Goal: Information Seeking & Learning: Check status

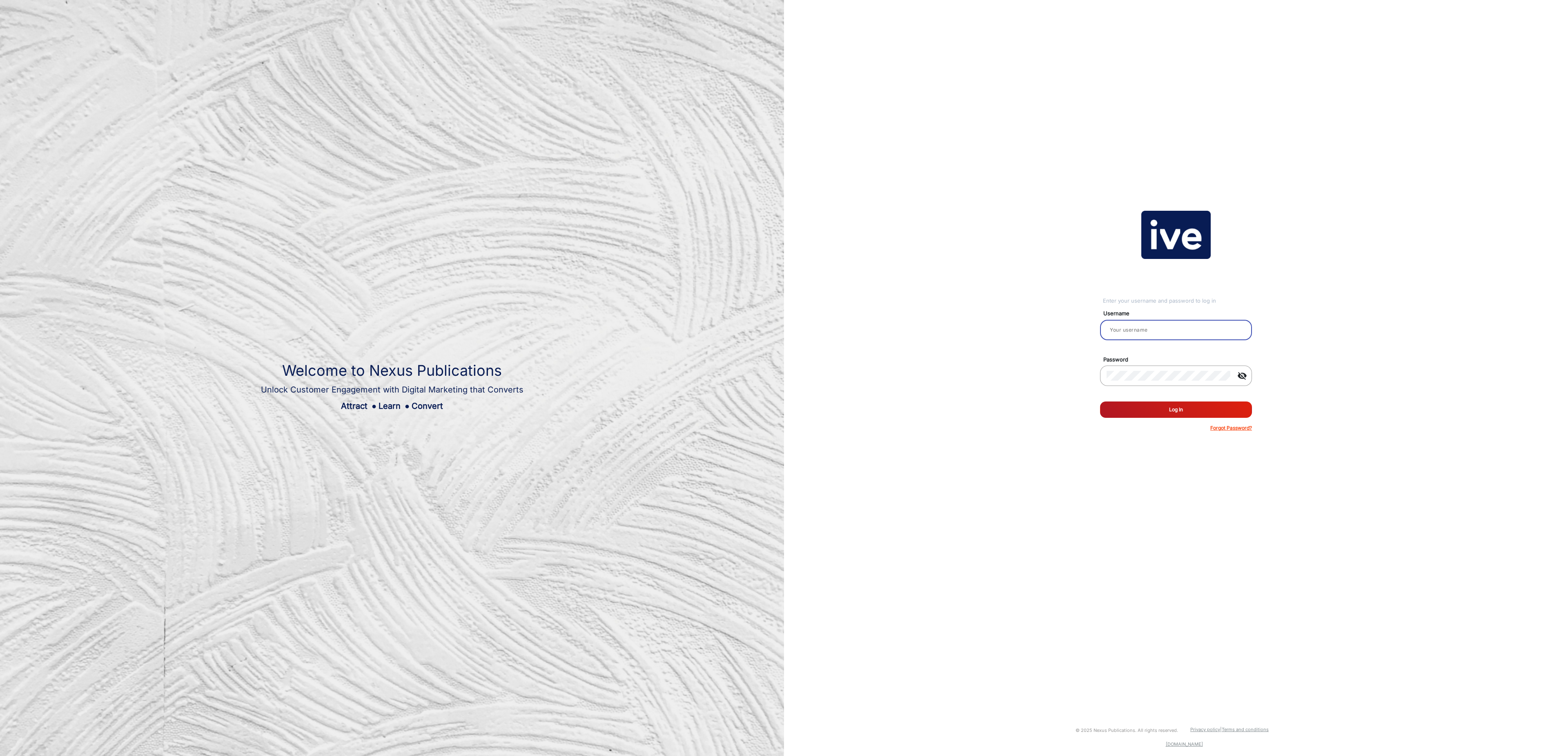
click at [1178, 328] on input "email" at bounding box center [1176, 330] width 139 height 10
type input "[PERSON_NAME]"
click at [1172, 410] on button "Log In" at bounding box center [1176, 409] width 152 height 16
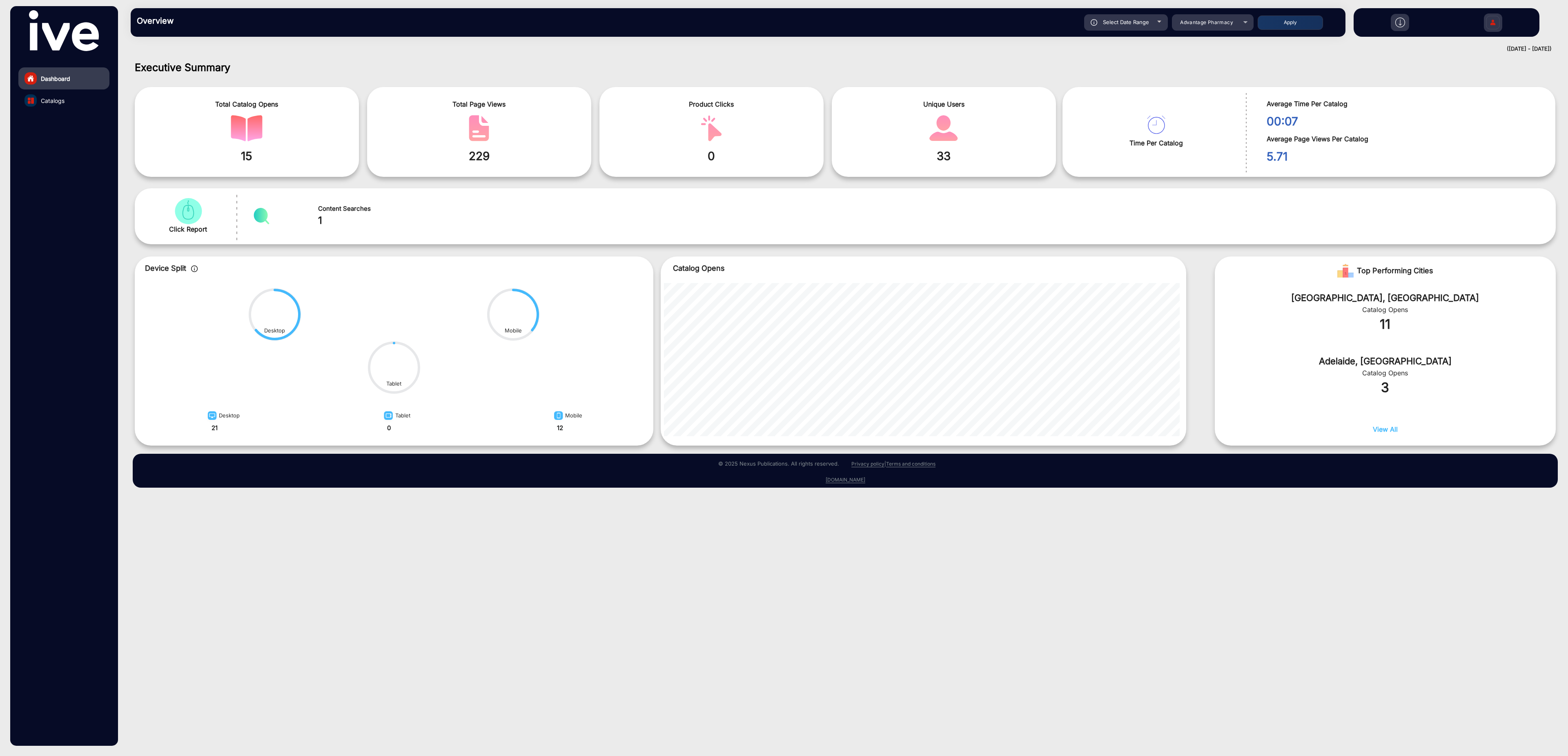
click at [1142, 21] on span "Select Date Range" at bounding box center [1126, 22] width 46 height 7
type input "[DATE]"
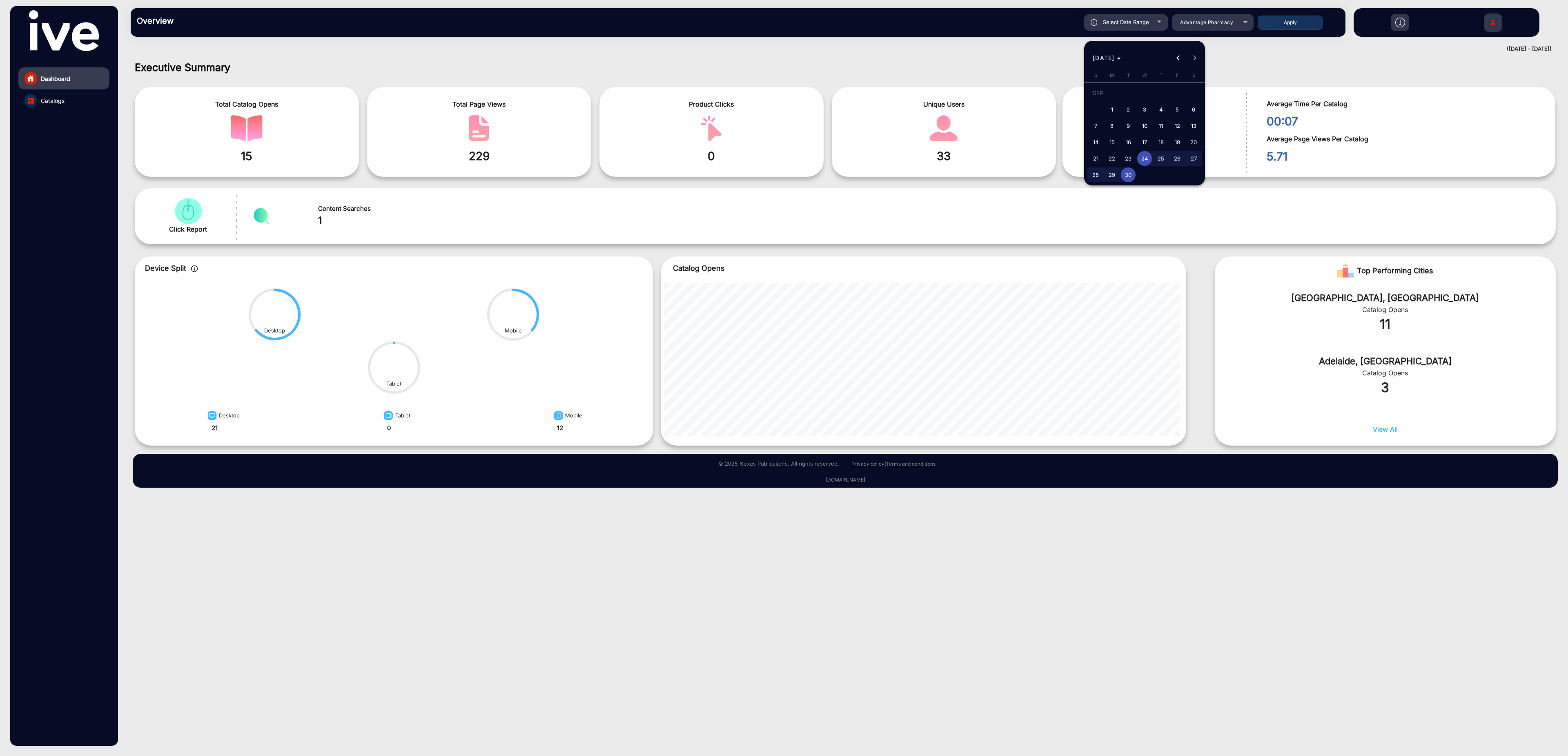
click at [1221, 23] on div at bounding box center [784, 378] width 1568 height 756
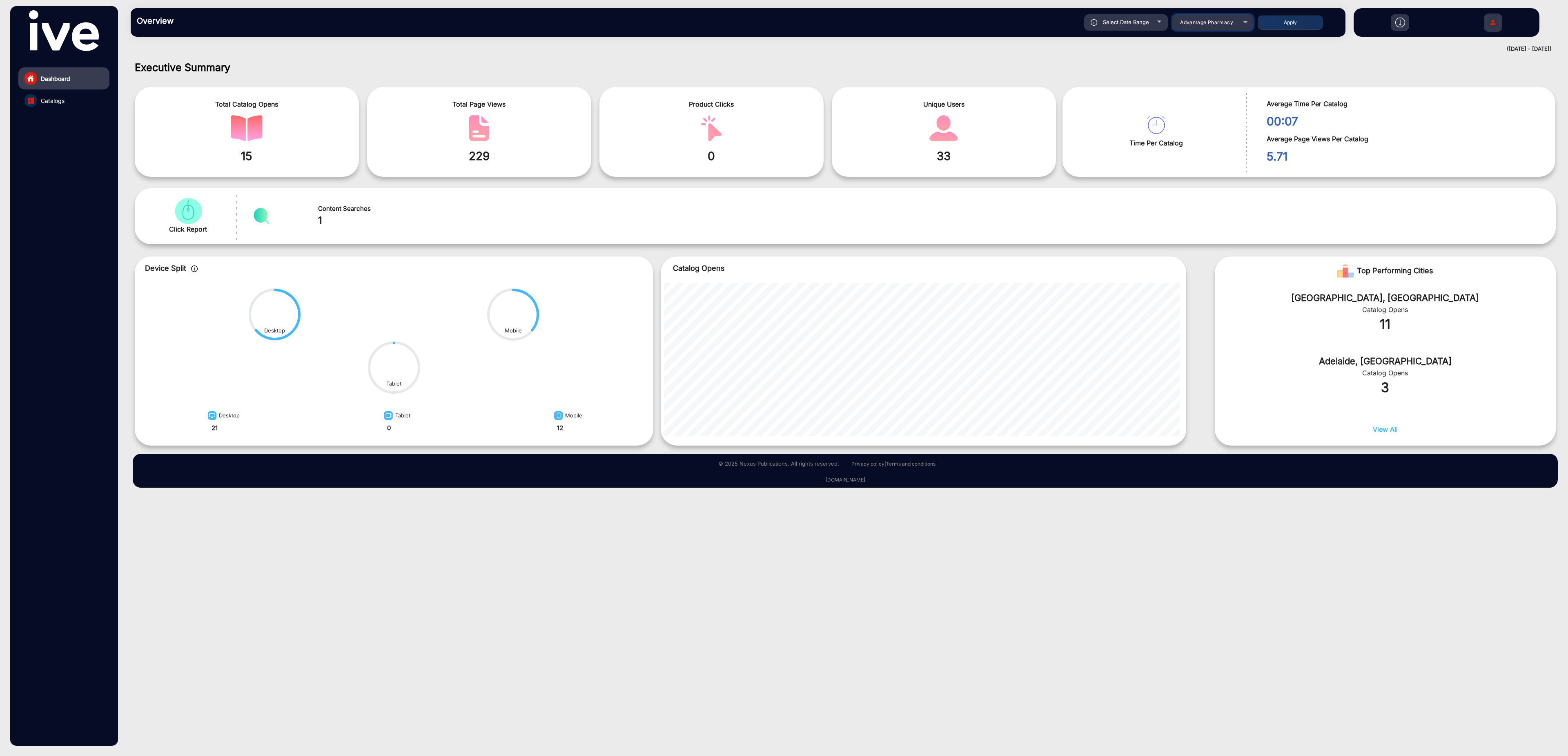
click at [1222, 28] on mat-select "Advantage Pharmacy" at bounding box center [1213, 22] width 82 height 16
click at [1231, 23] on span "Advantage Pharmacy" at bounding box center [1206, 23] width 53 height 6
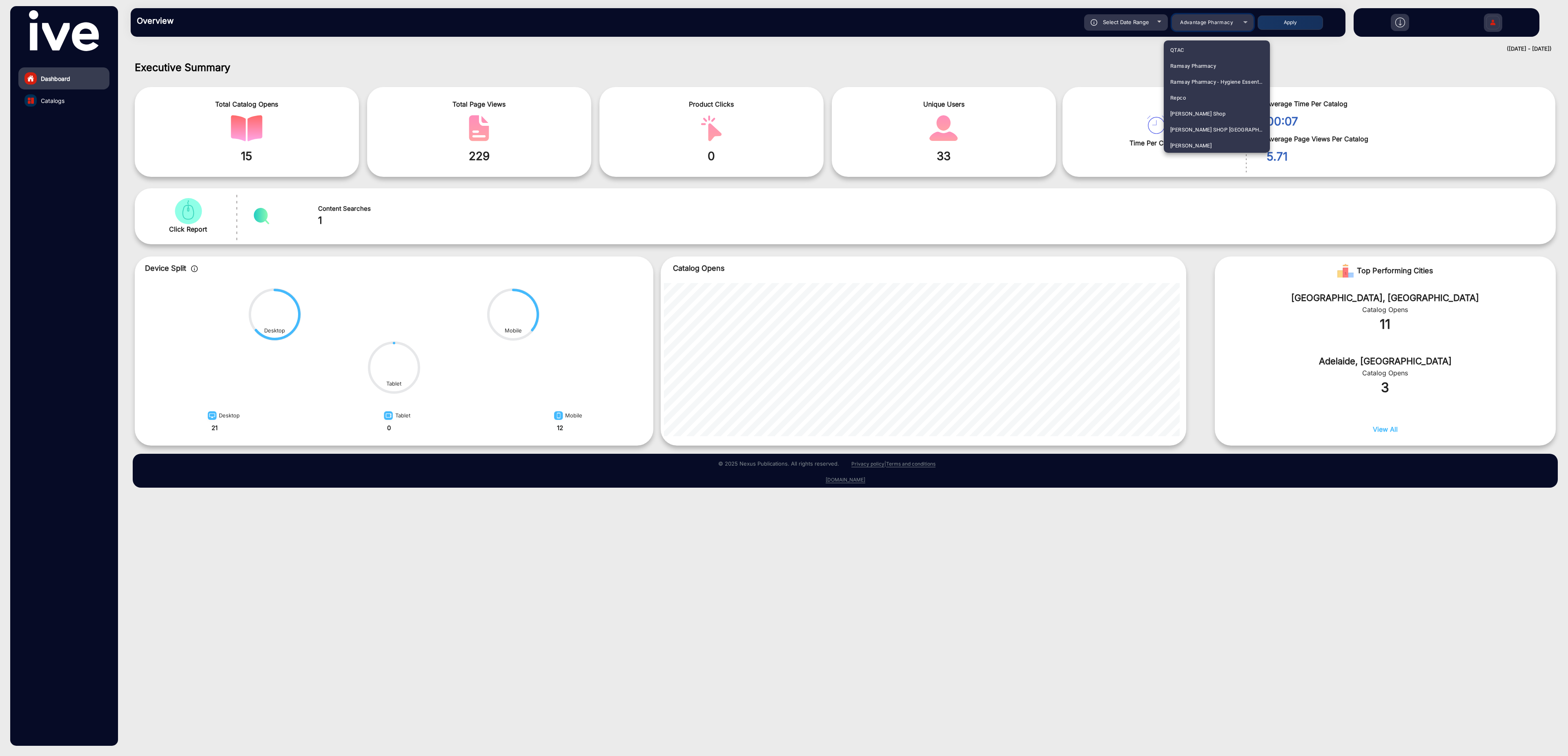
scroll to position [1471, 0]
click at [1213, 124] on mat-option "Tomkin" at bounding box center [1217, 125] width 106 height 16
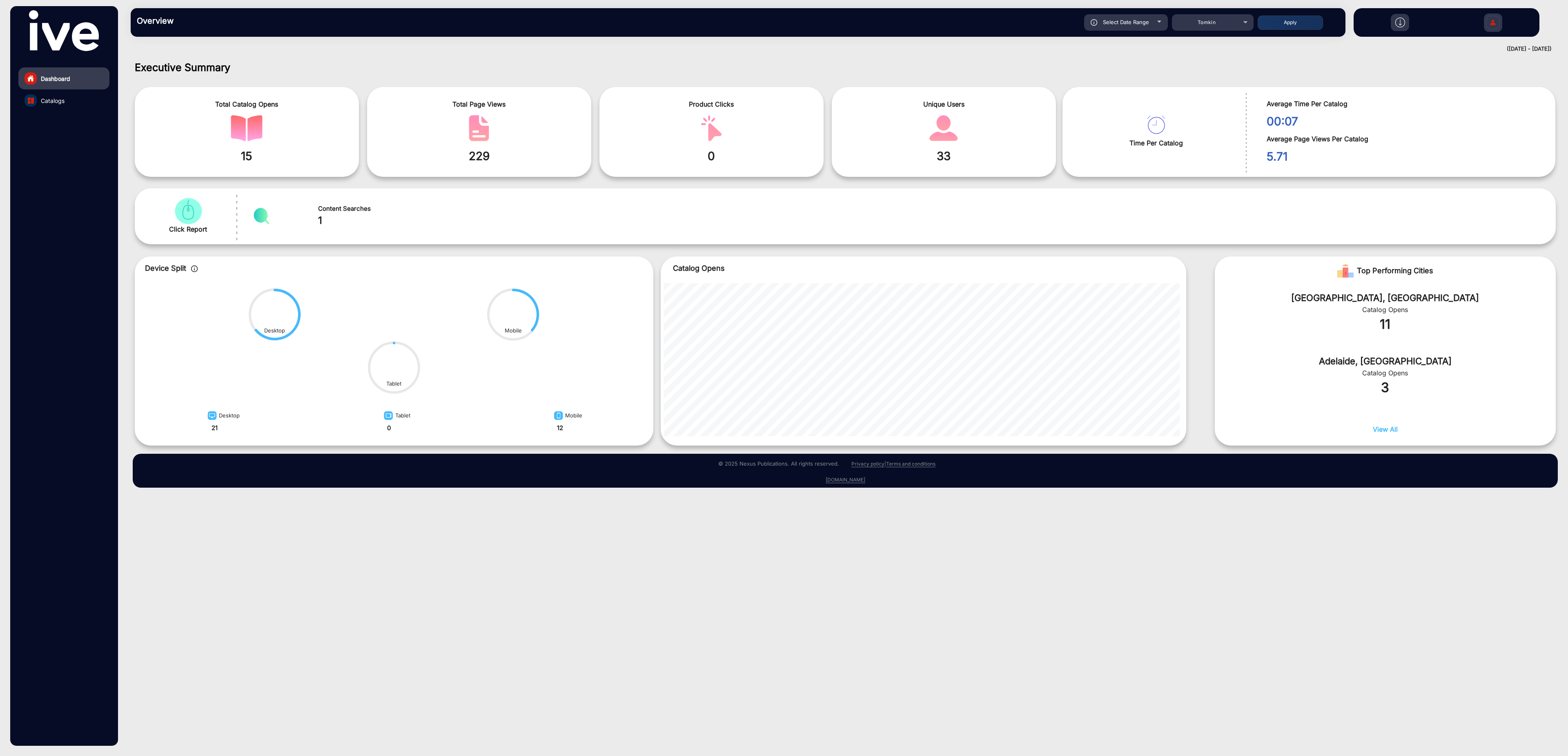
click at [1132, 22] on span "Select Date Range" at bounding box center [1126, 22] width 46 height 7
type input "[DATE]"
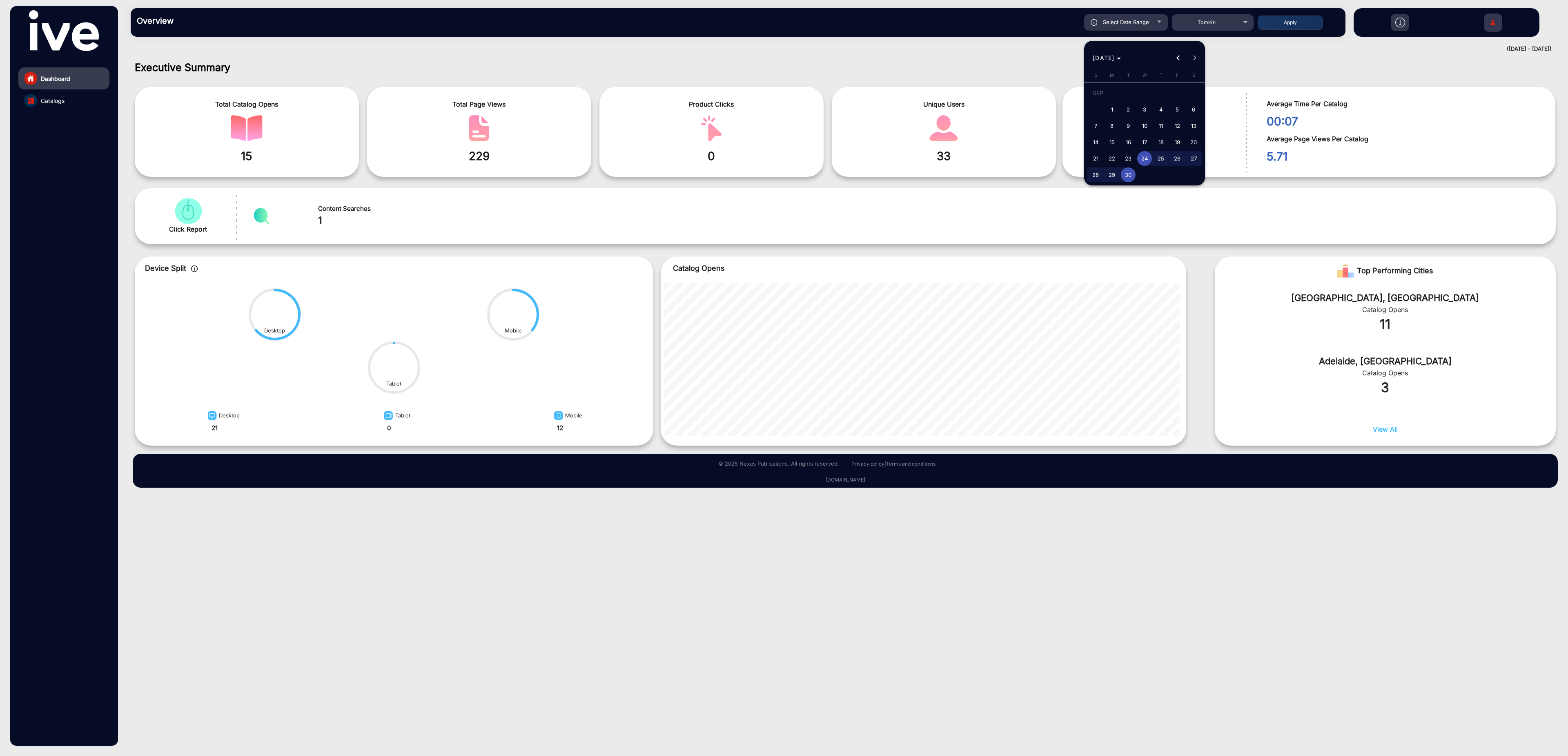
click at [1115, 111] on span "1" at bounding box center [1112, 110] width 15 height 15
type input "[DATE]"
click at [1129, 178] on span "30" at bounding box center [1128, 175] width 15 height 15
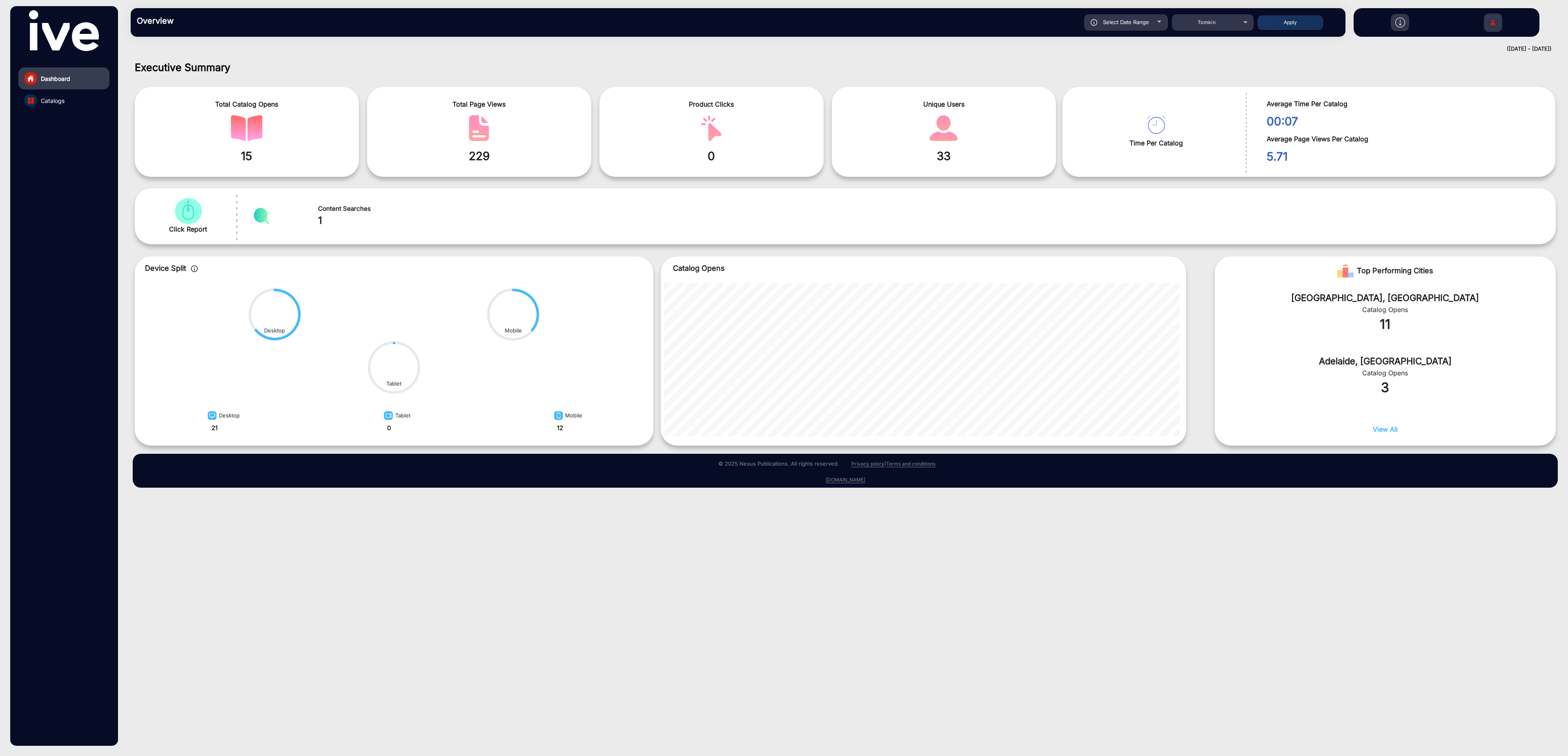
type input "[DATE]"
click at [1288, 24] on button "Apply" at bounding box center [1290, 22] width 65 height 14
type input "[DATE]"
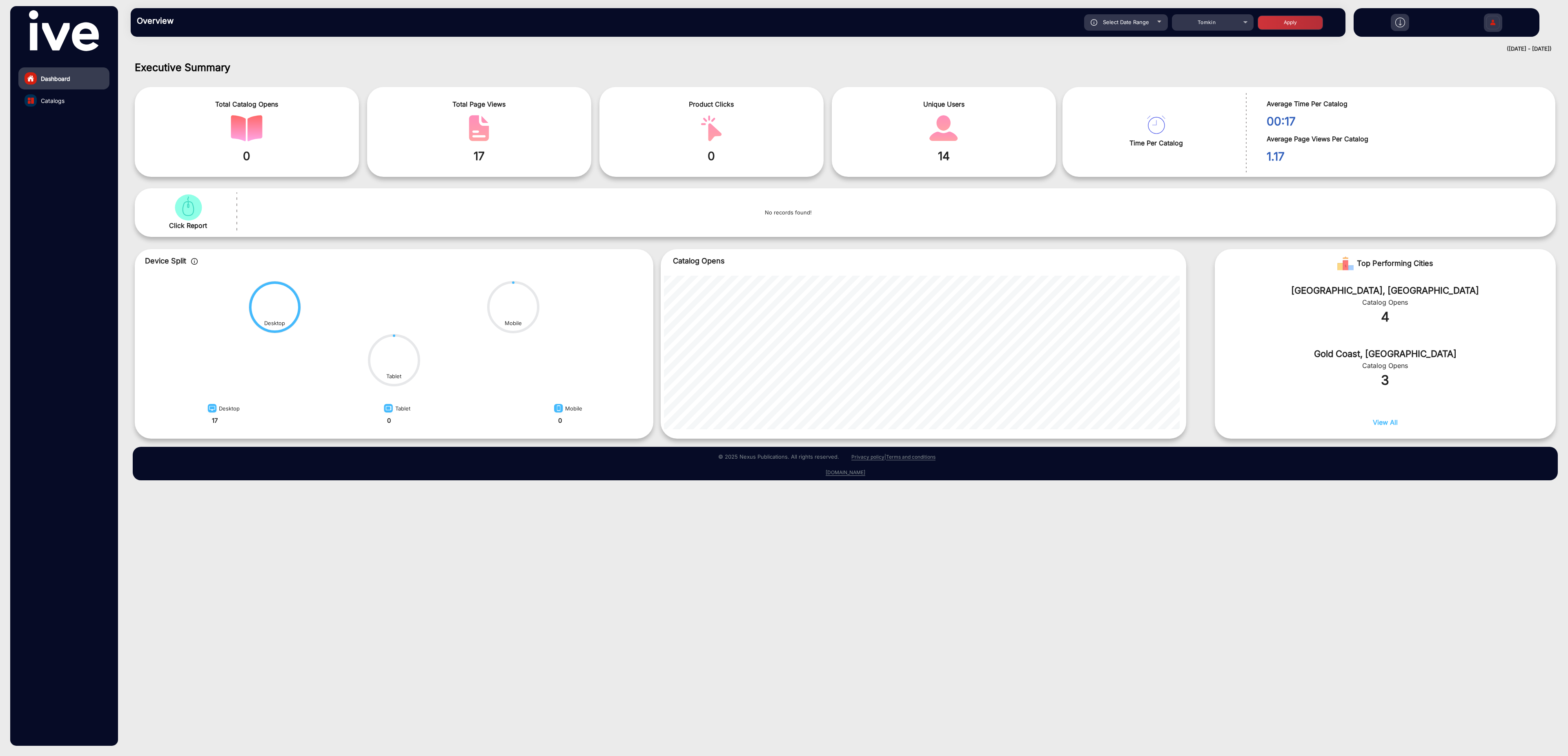
click at [310, 131] on span at bounding box center [247, 128] width 212 height 26
click at [1035, 508] on div "Executive Summary Total Catalog Opens 0 Total Page Views 17 Product Clicks 0 Un…" at bounding box center [845, 406] width 1446 height 701
click at [51, 100] on span "Catalogs" at bounding box center [52, 100] width 24 height 9
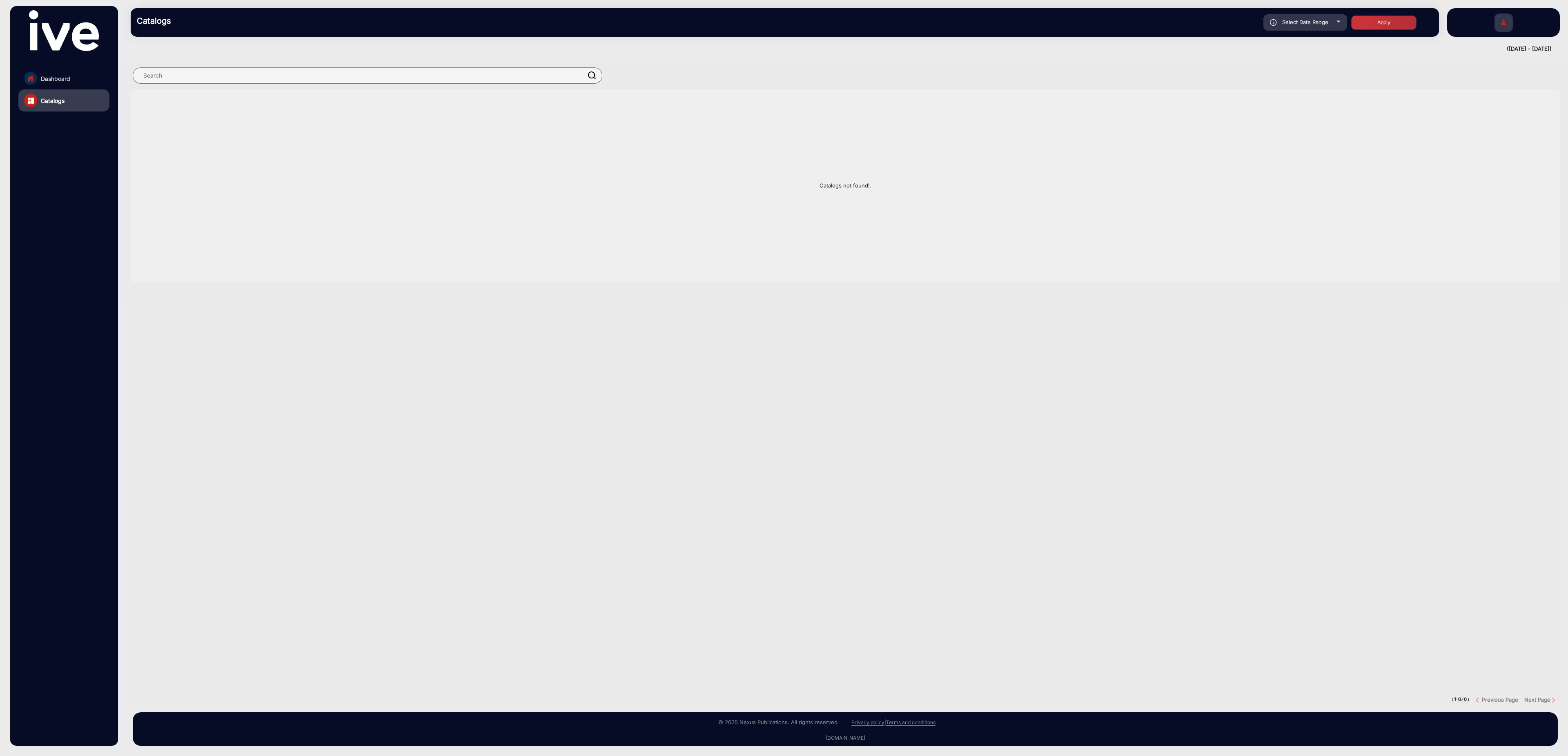
click at [73, 75] on link "Dashboard" at bounding box center [64, 79] width 91 height 22
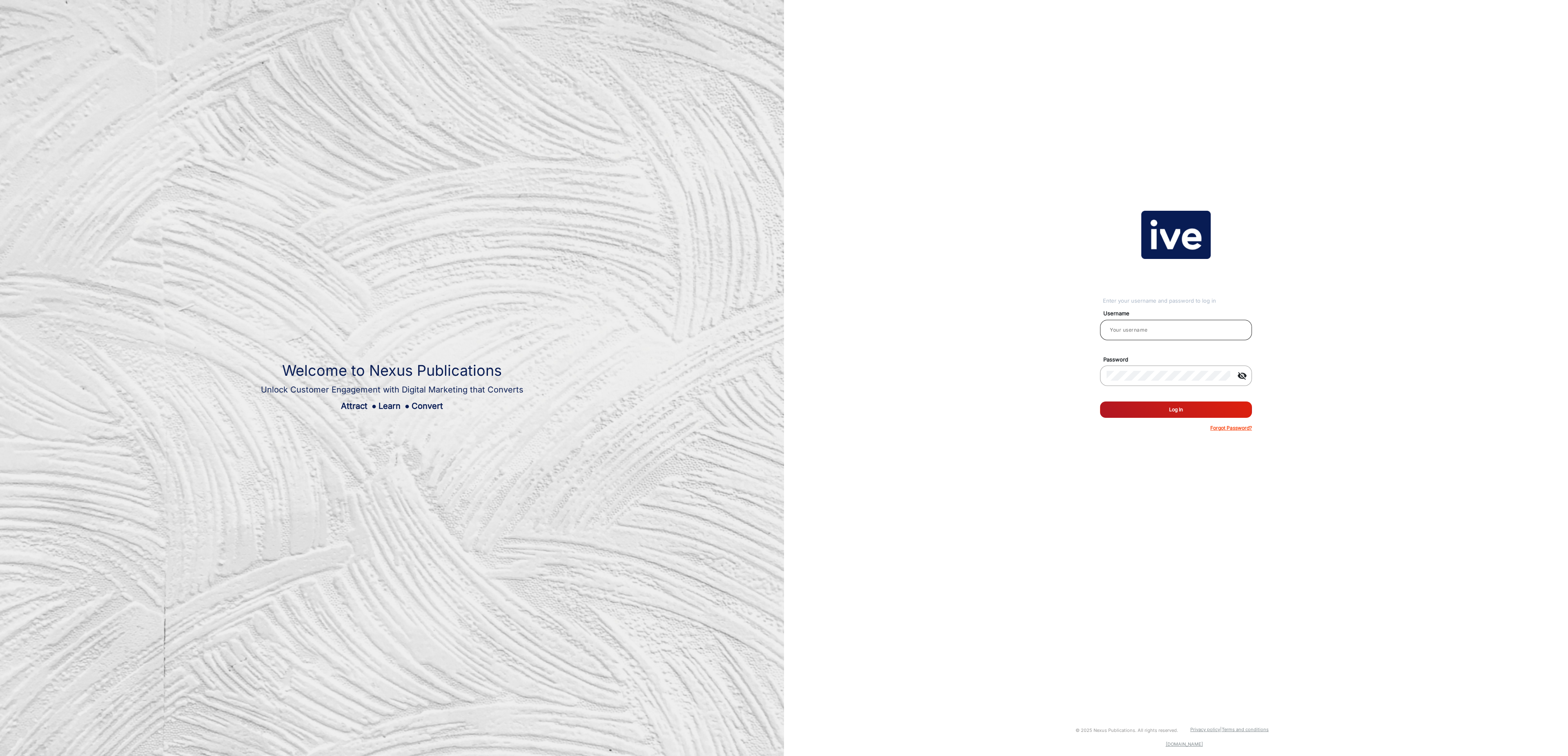
click at [1181, 333] on input "email" at bounding box center [1176, 330] width 139 height 10
type input "[PERSON_NAME]"
click at [1191, 407] on button "Log In" at bounding box center [1176, 409] width 152 height 16
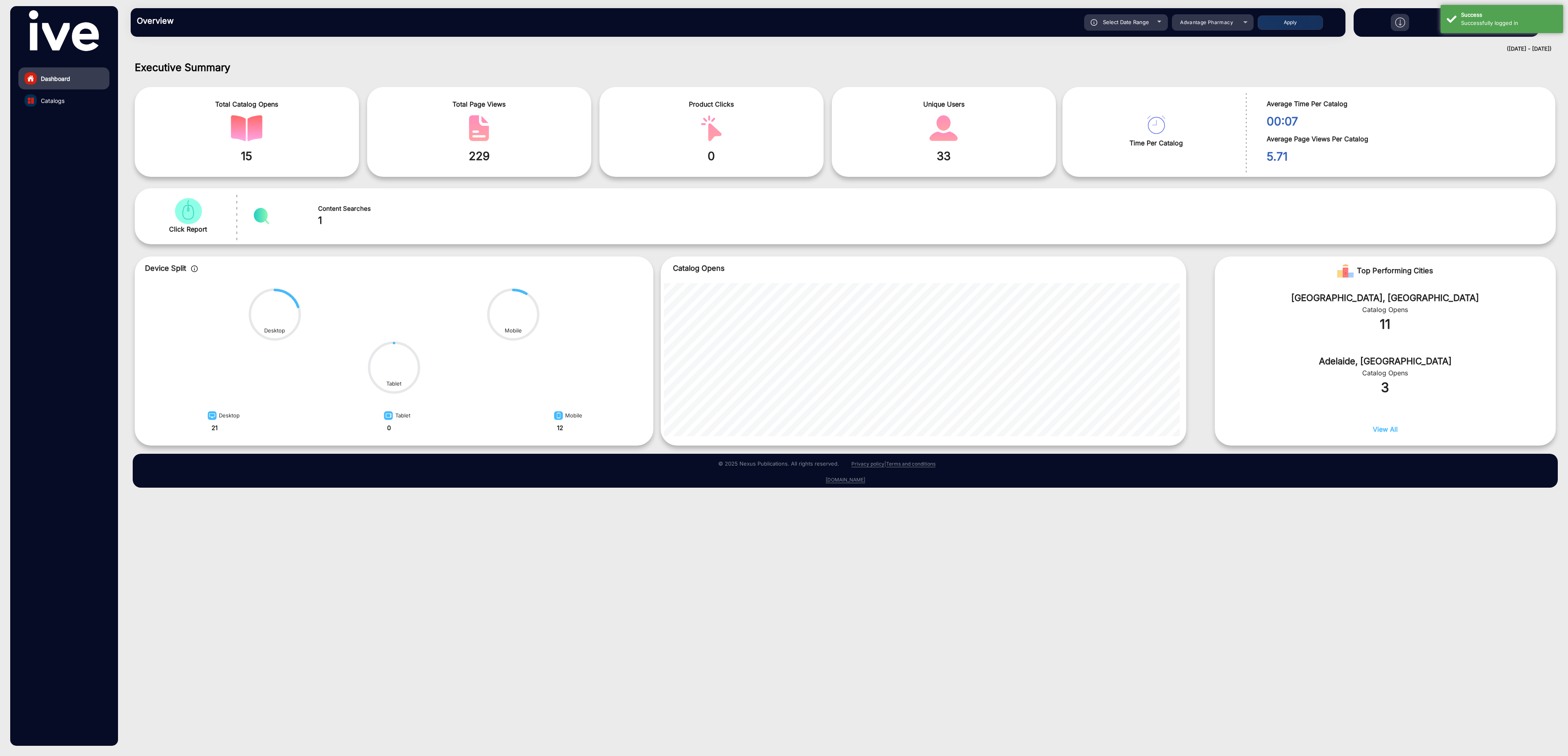
click at [1306, 23] on button "Apply" at bounding box center [1290, 22] width 65 height 14
type input "[DATE]"
click at [1218, 27] on mat-select "Advantage Pharmacy" at bounding box center [1213, 22] width 82 height 16
click at [1218, 28] on mat-select "Advantage Pharmacy" at bounding box center [1213, 22] width 82 height 16
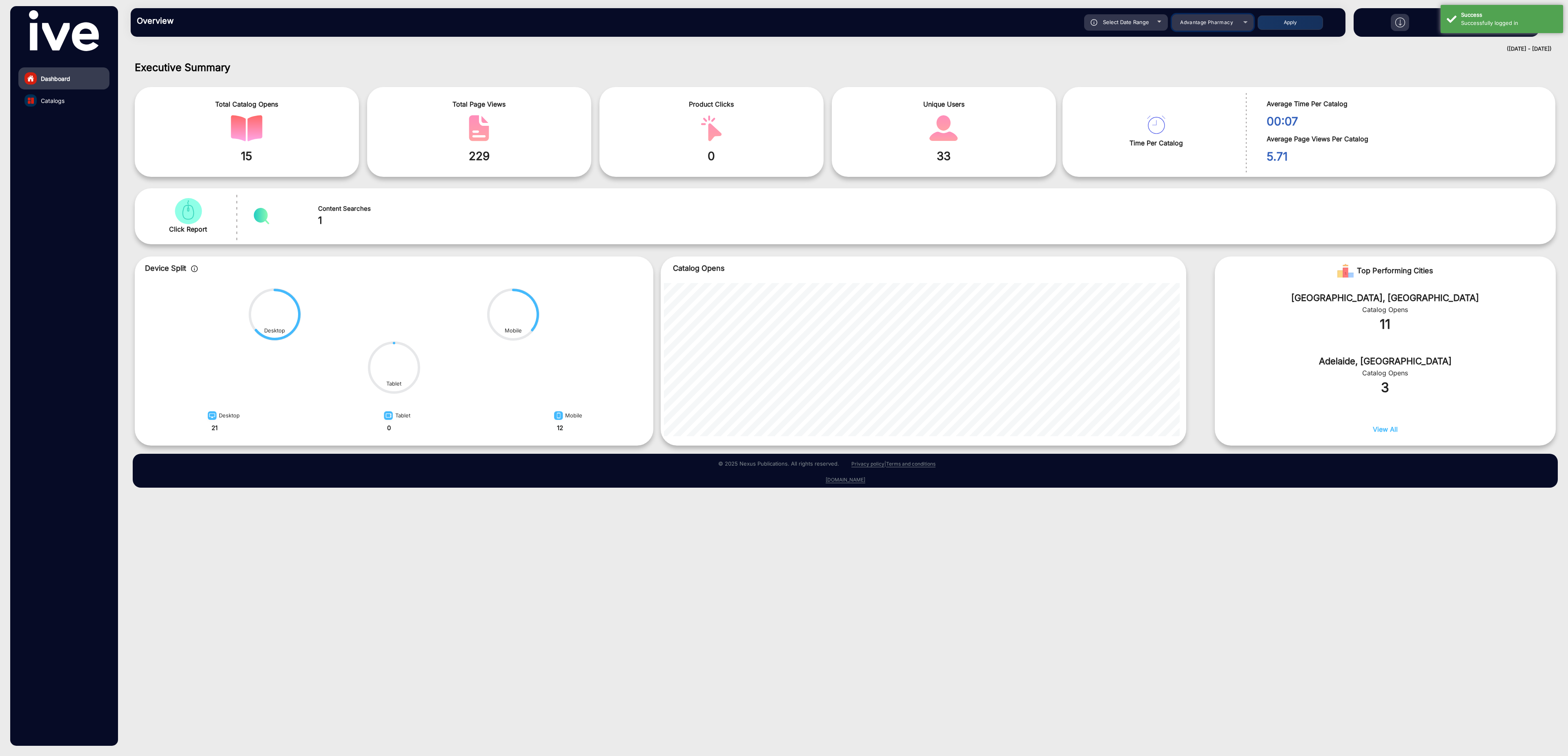
click at [1208, 25] on span "Advantage Pharmacy" at bounding box center [1206, 23] width 53 height 6
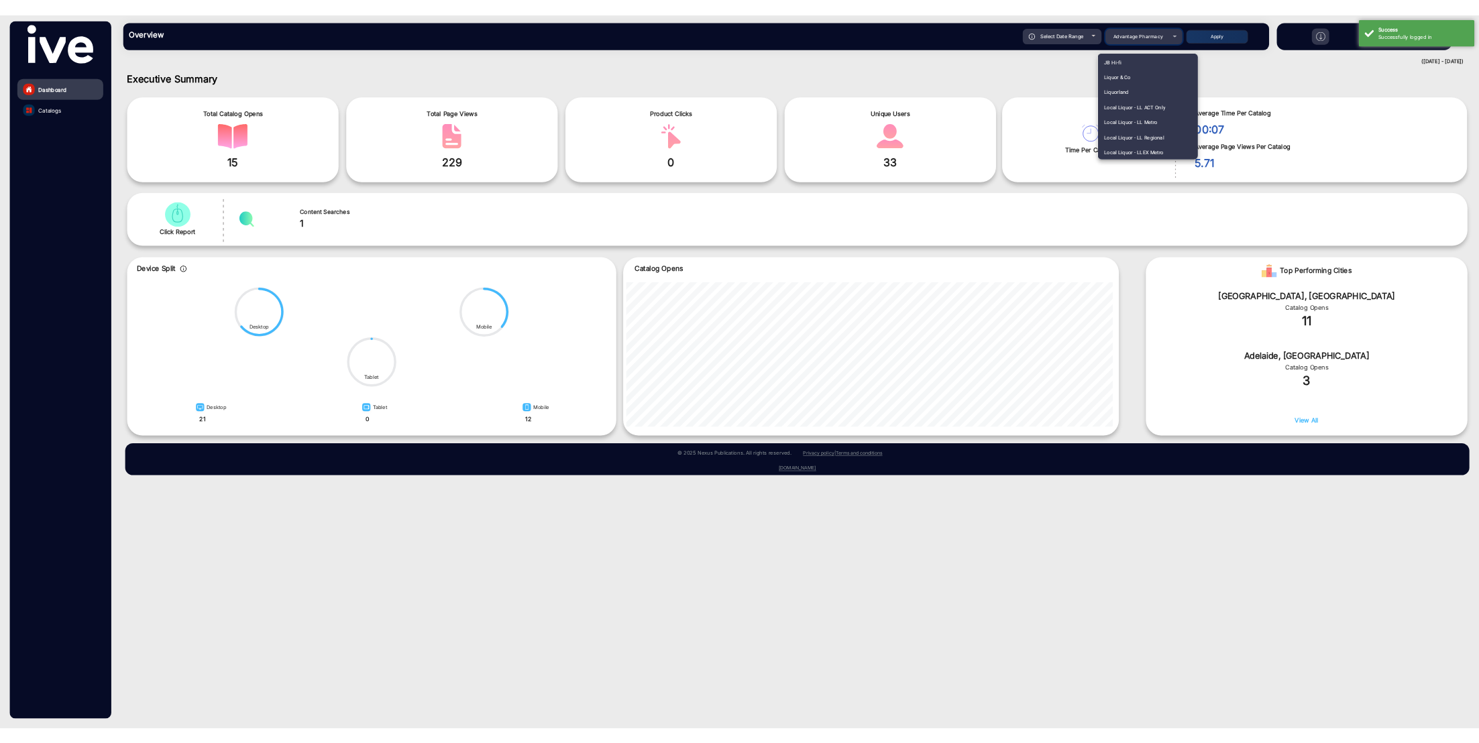
scroll to position [1419, 0]
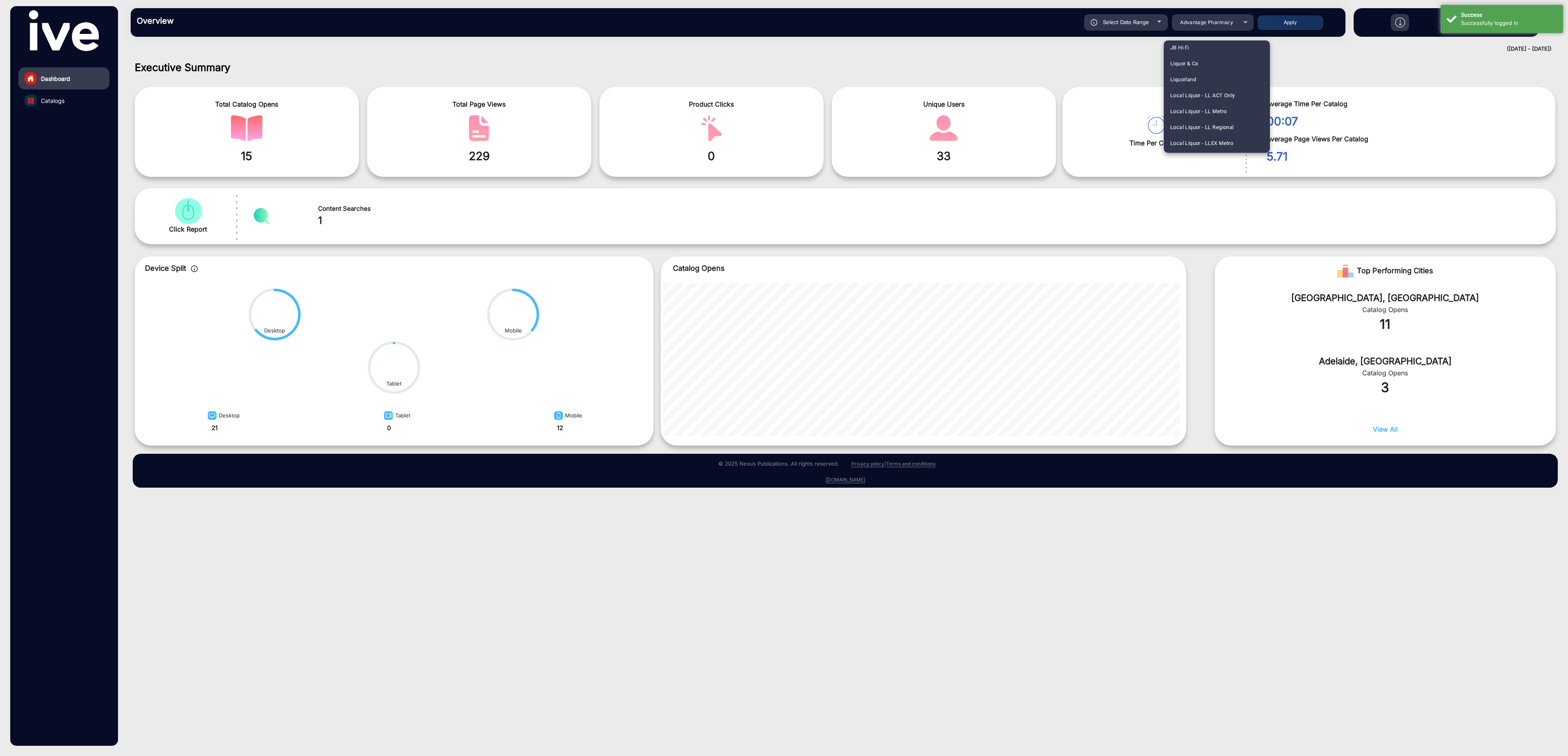
drag, startPoint x: 1193, startPoint y: 77, endPoint x: 1177, endPoint y: 60, distance: 23.3
click at [1193, 77] on span "Liquorland" at bounding box center [1183, 79] width 26 height 16
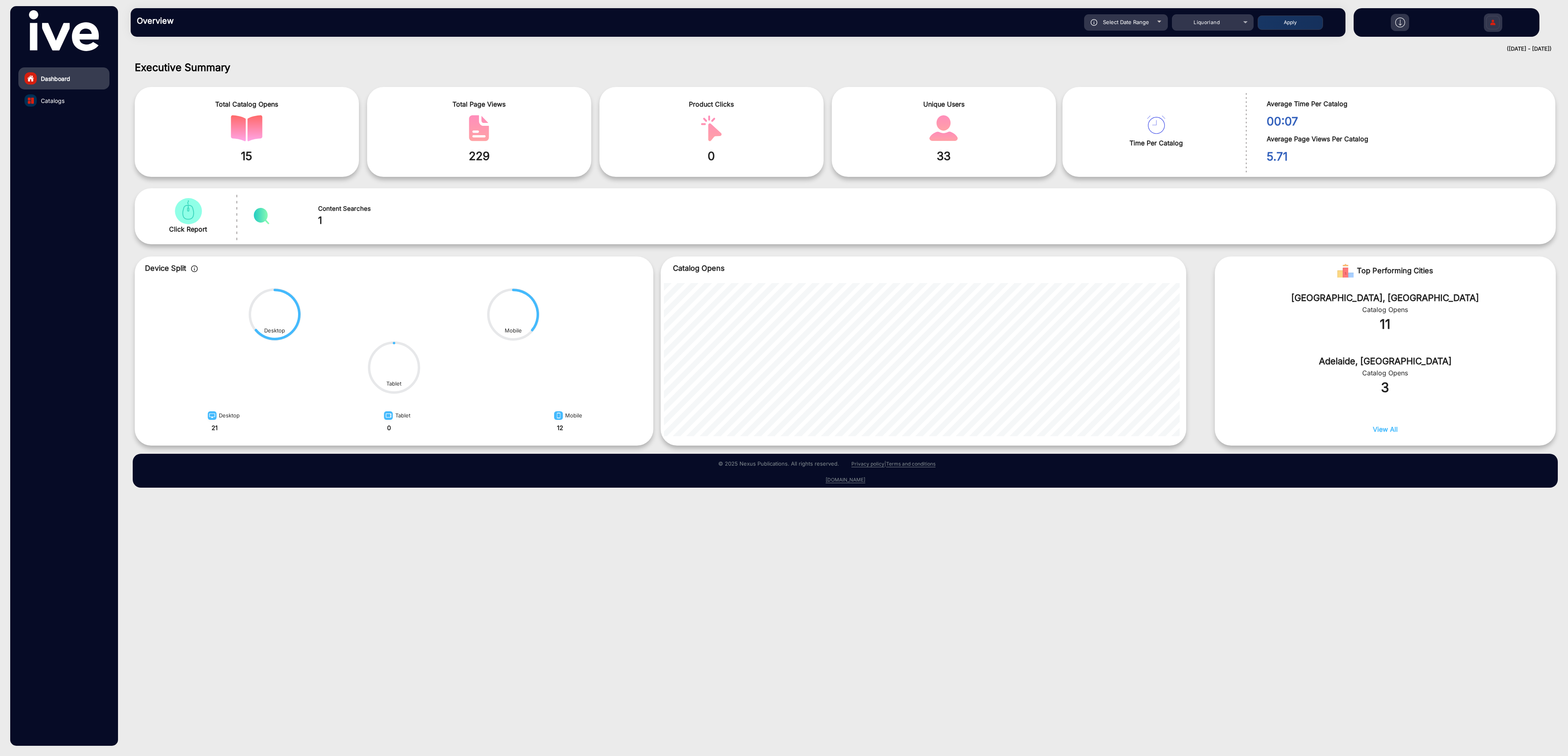
click at [1129, 19] on span "Select Date Range" at bounding box center [1126, 22] width 46 height 7
type input "[DATE]"
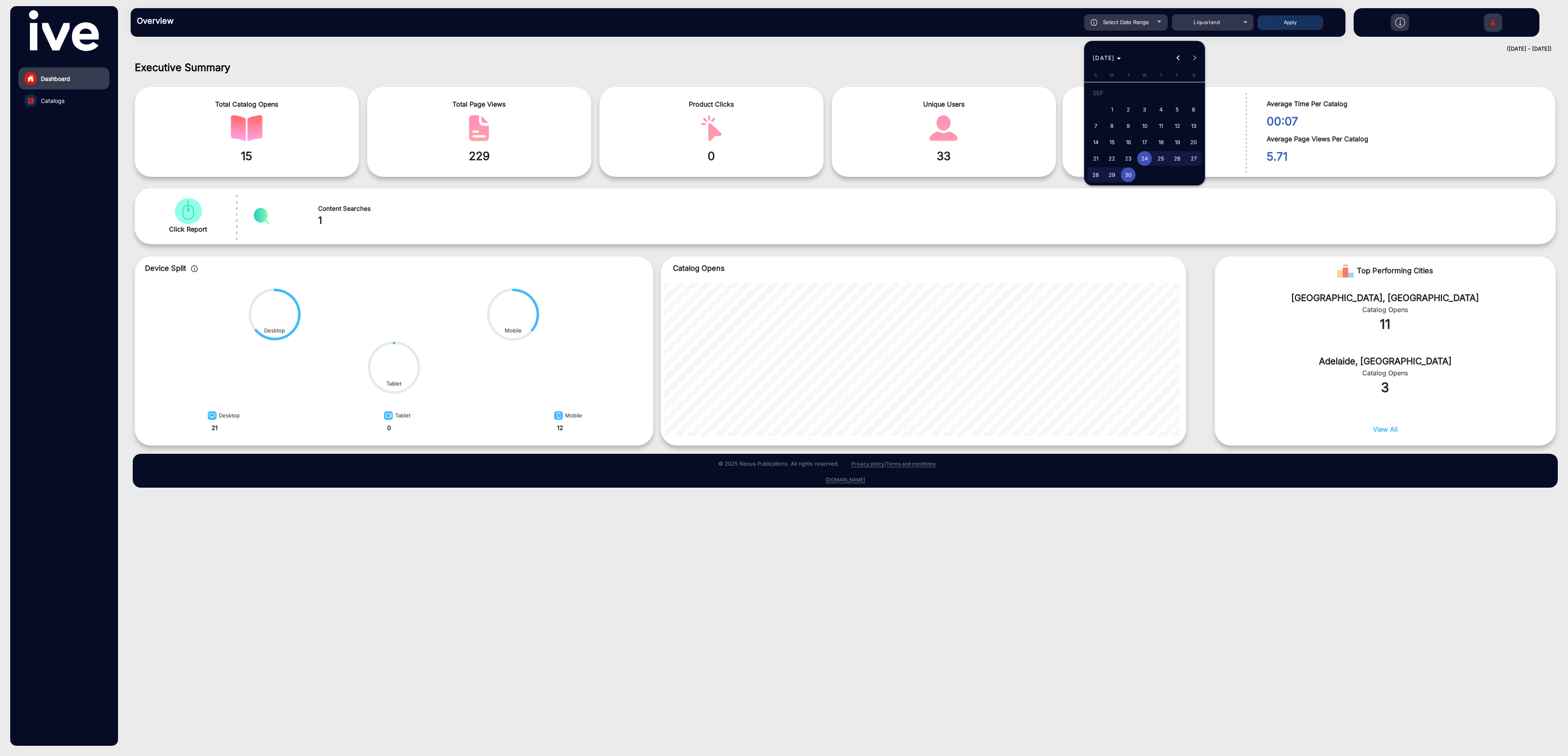
click at [1106, 110] on span "1" at bounding box center [1112, 110] width 15 height 15
type input "[DATE]"
click at [1132, 174] on span "30" at bounding box center [1128, 175] width 15 height 15
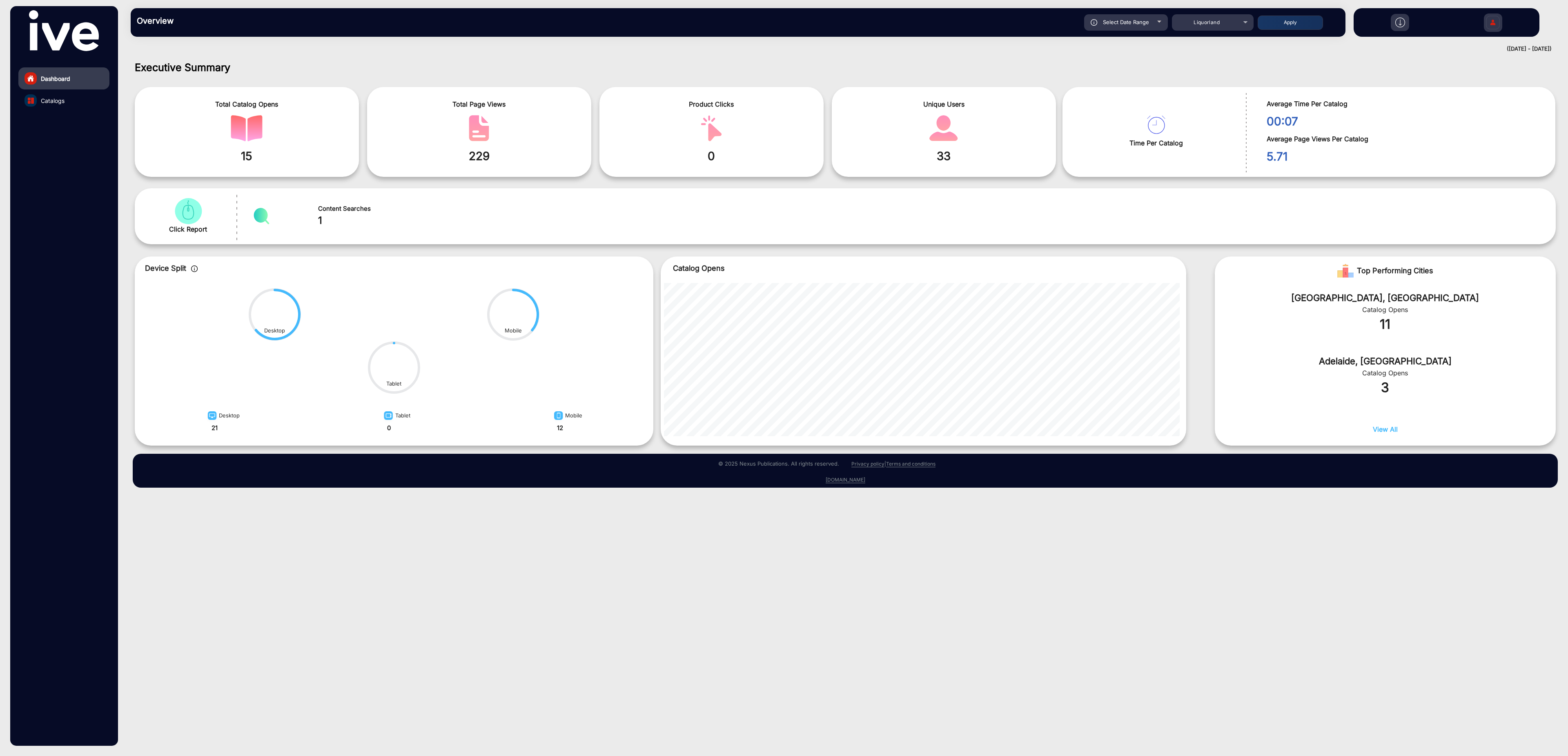
type input "[DATE]"
click at [1307, 24] on button "Apply" at bounding box center [1290, 22] width 65 height 14
type input "[DATE]"
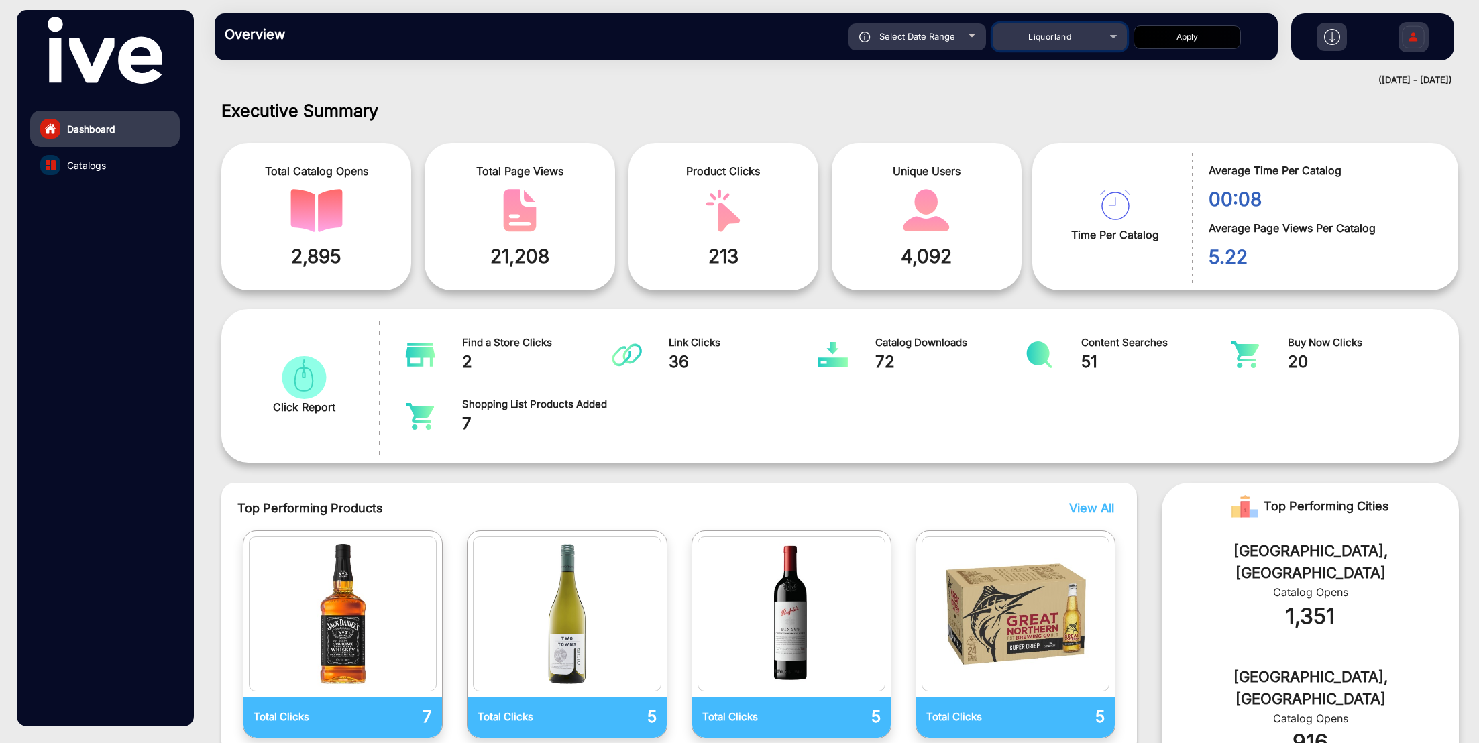
click at [1069, 38] on span "Liquorland" at bounding box center [1049, 37] width 43 height 10
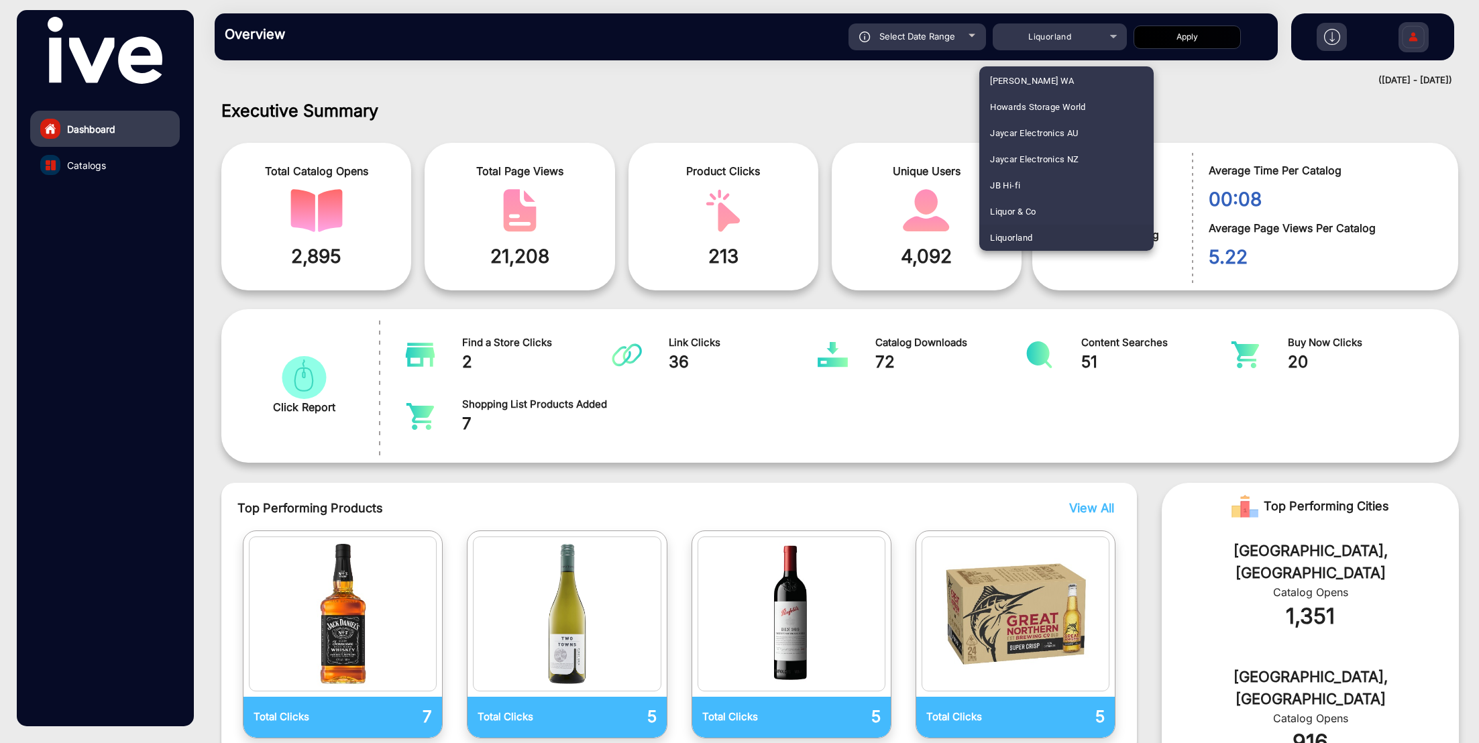
click at [936, 33] on div at bounding box center [739, 371] width 1479 height 743
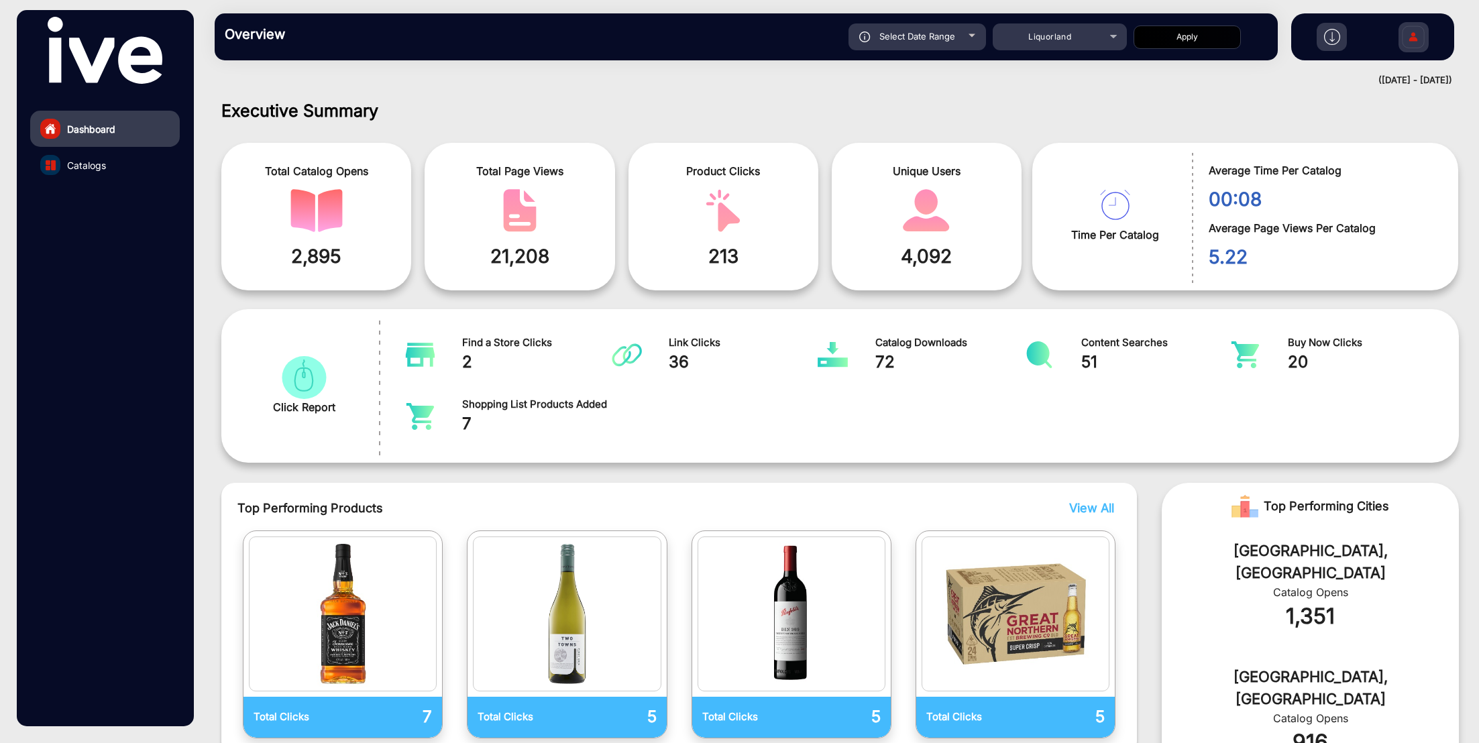
click at [936, 33] on span "Select Date Range" at bounding box center [917, 36] width 76 height 11
type input "[DATE]"
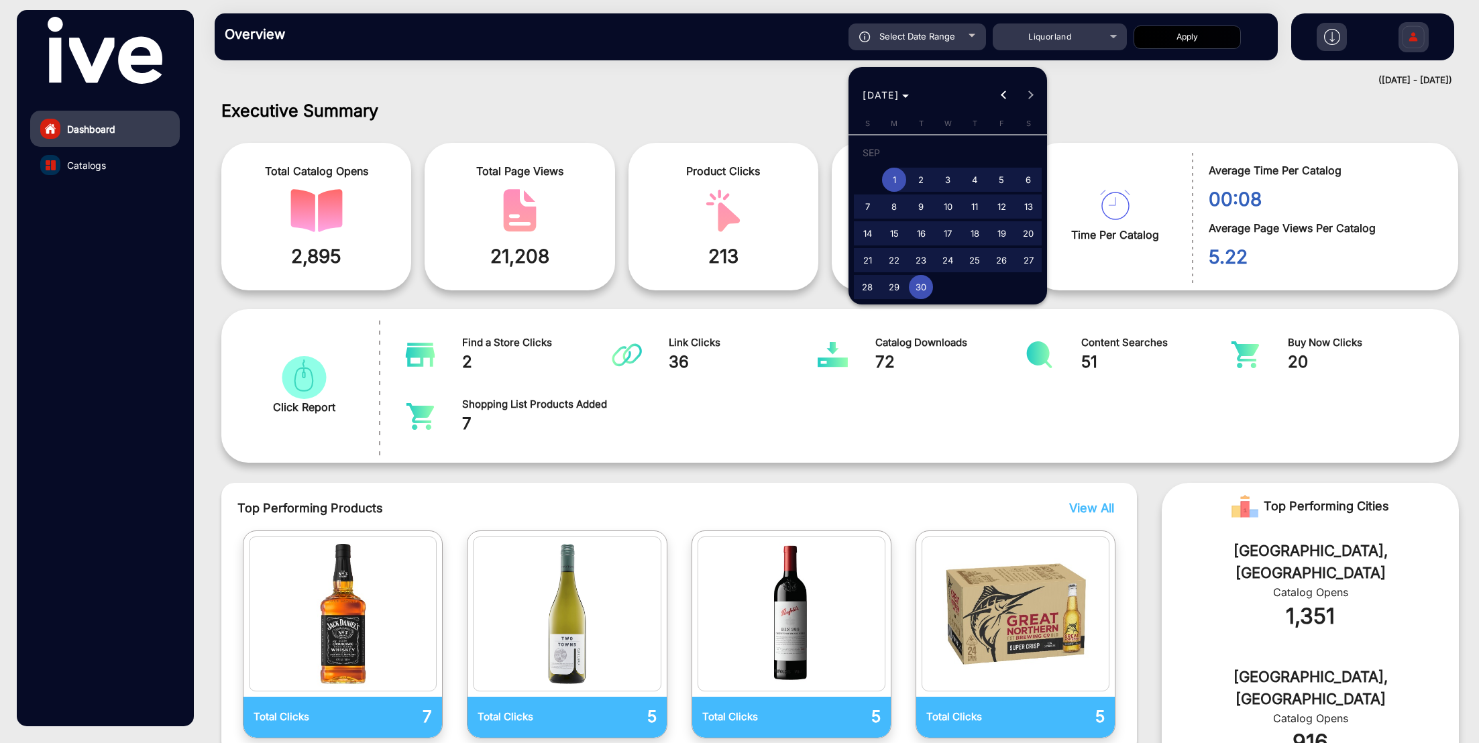
click at [751, 115] on div at bounding box center [739, 371] width 1479 height 743
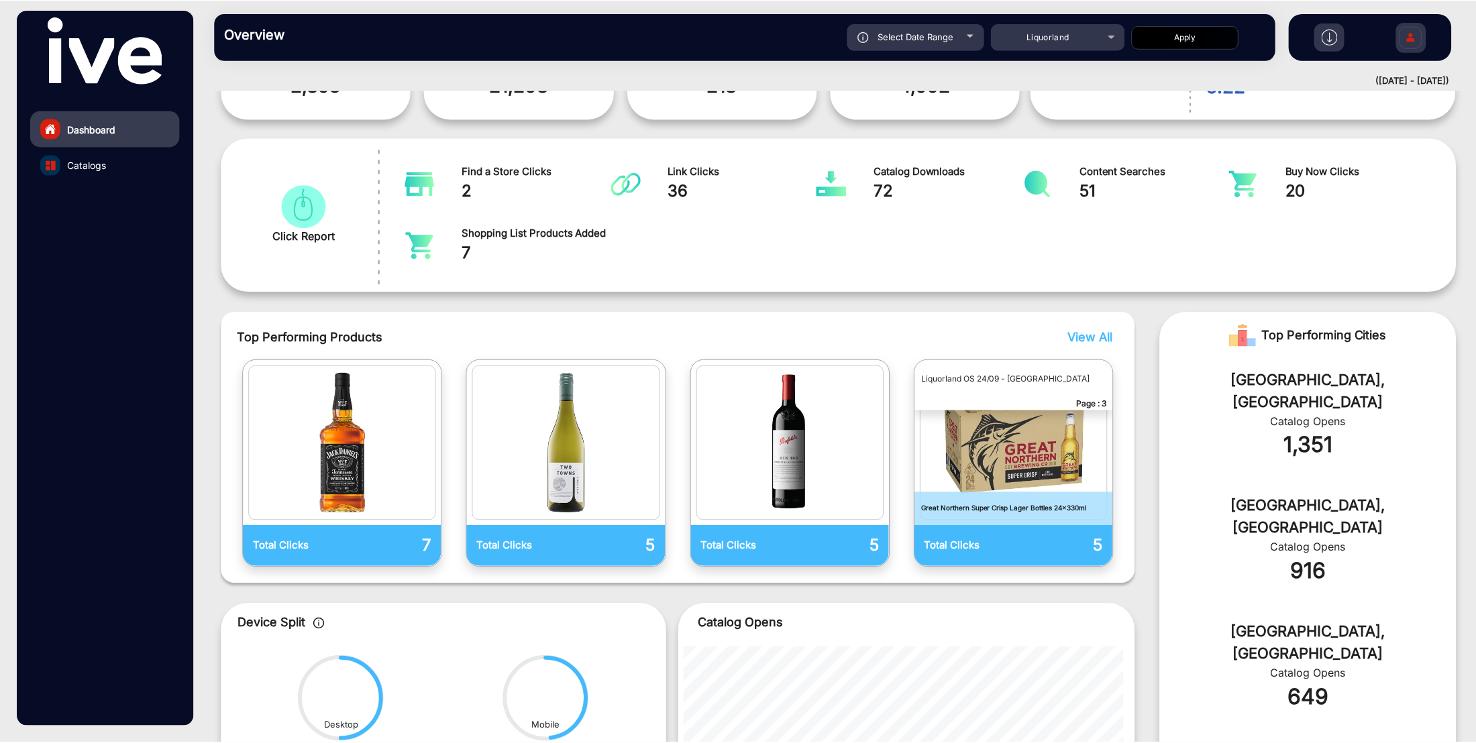
scroll to position [181, 0]
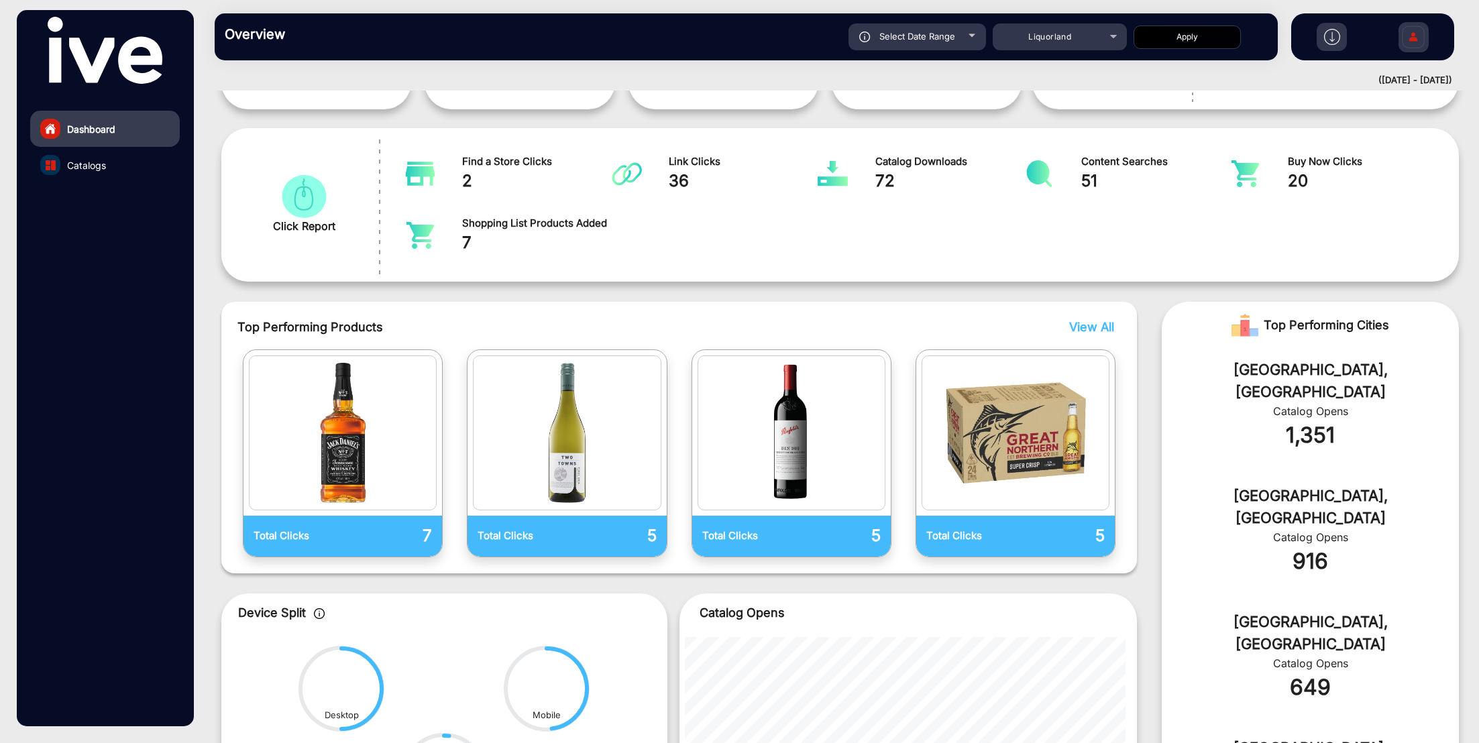
click at [1081, 327] on span "View All" at bounding box center [1091, 327] width 45 height 14
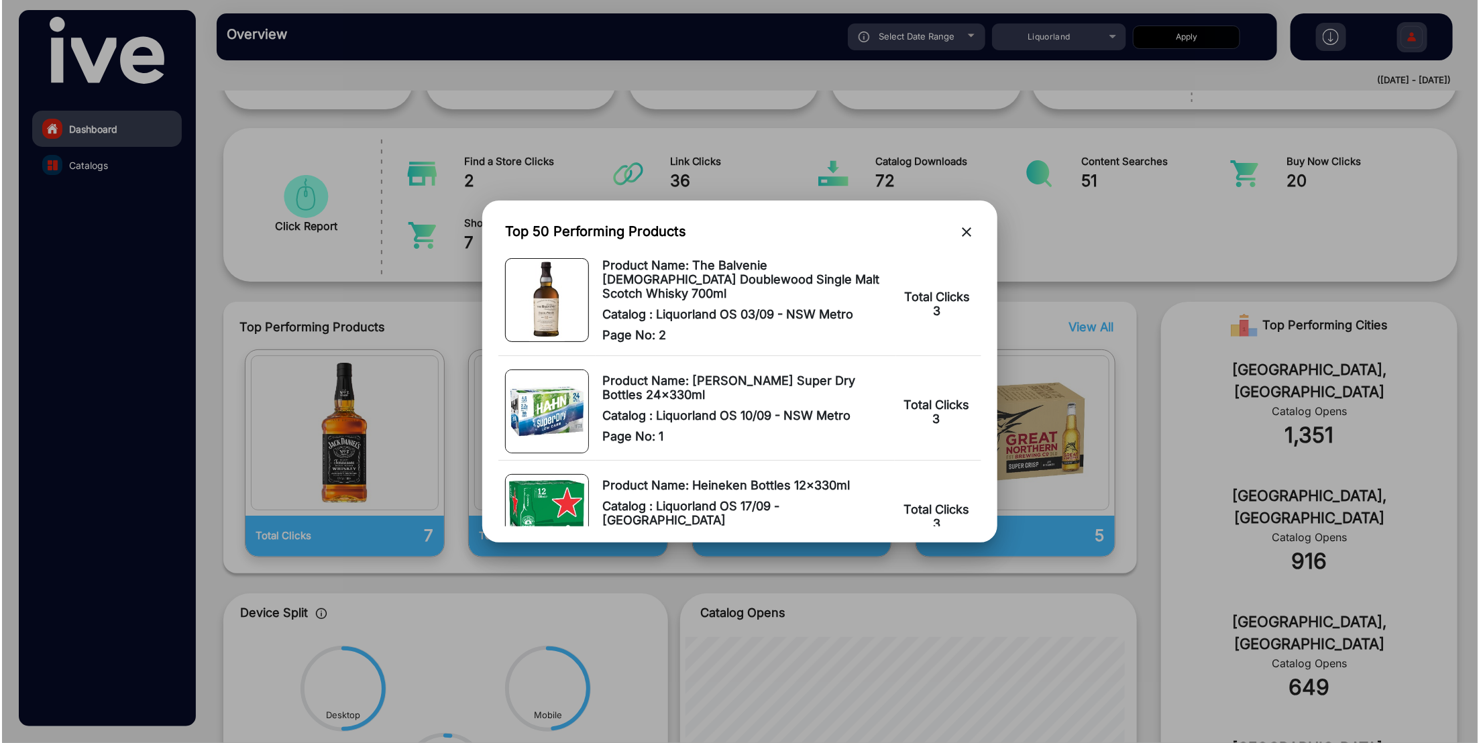
scroll to position [1107, 0]
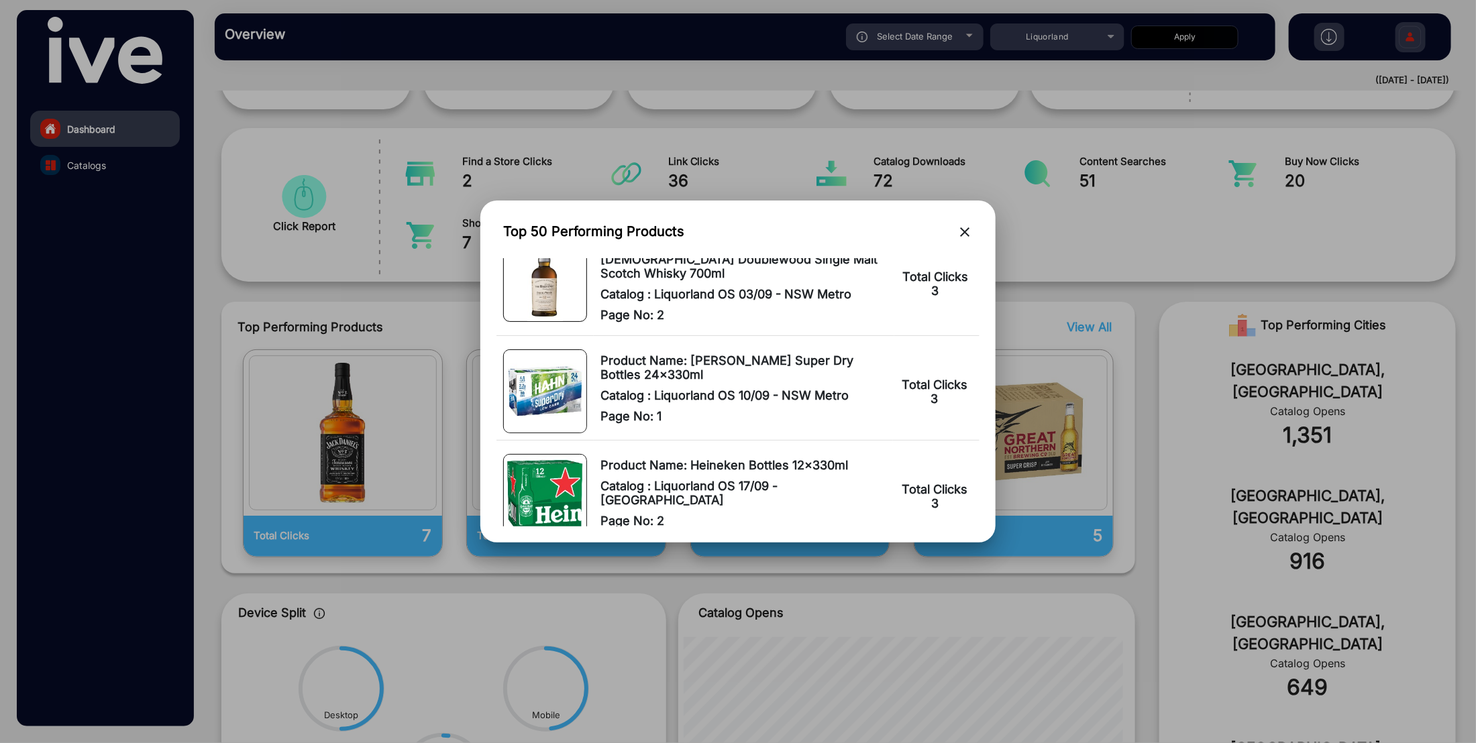
click at [963, 235] on mat-icon "close" at bounding box center [965, 232] width 16 height 16
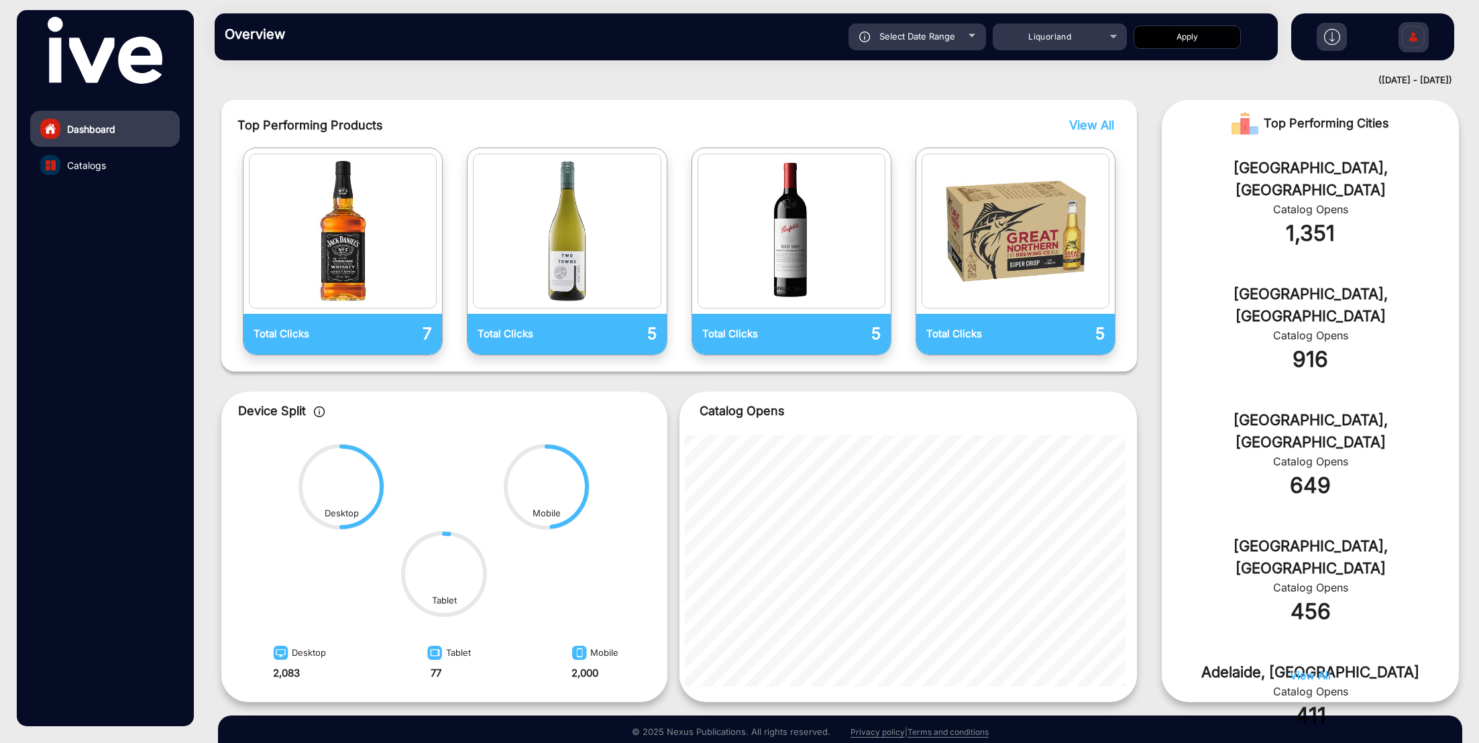
scroll to position [427, 0]
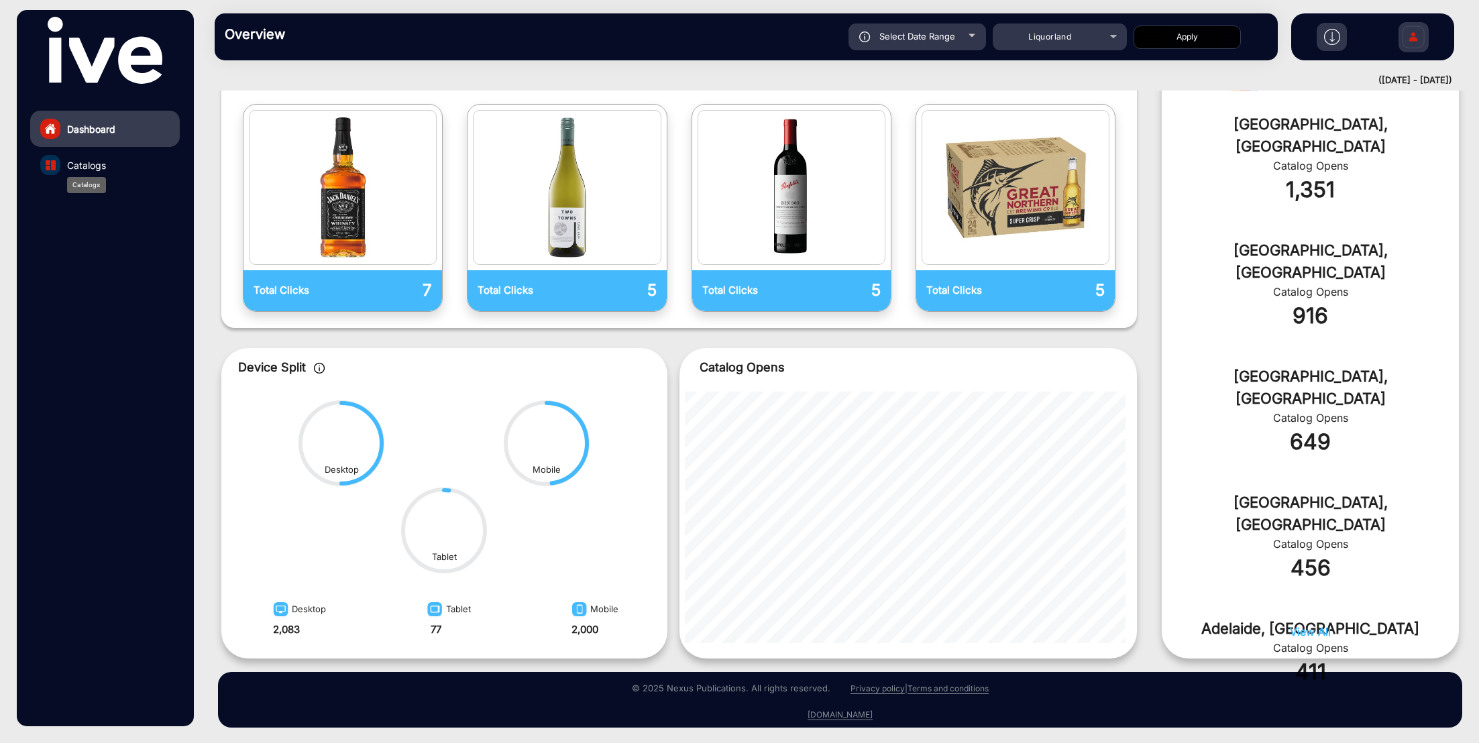
click at [92, 164] on span "Catalogs" at bounding box center [86, 165] width 39 height 14
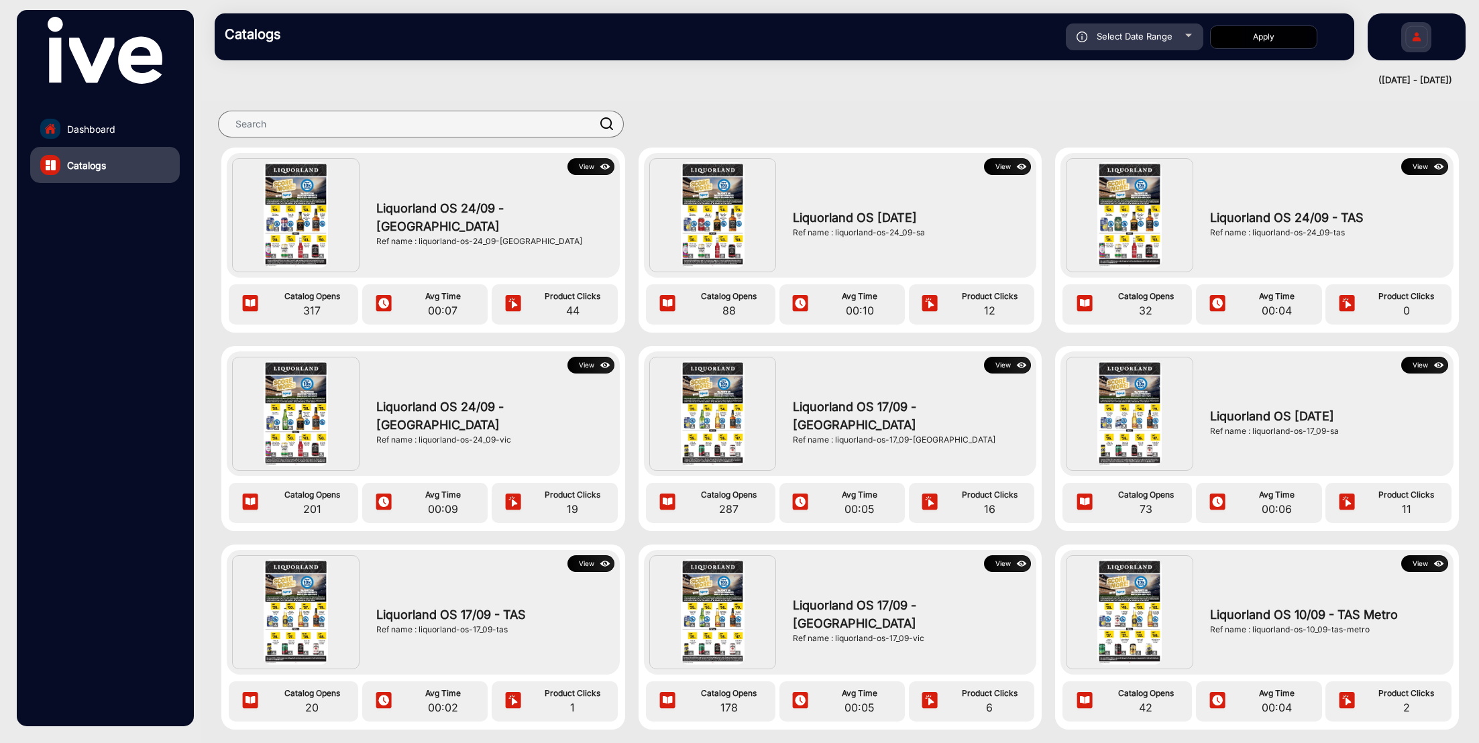
click at [589, 166] on button "View" at bounding box center [591, 166] width 47 height 17
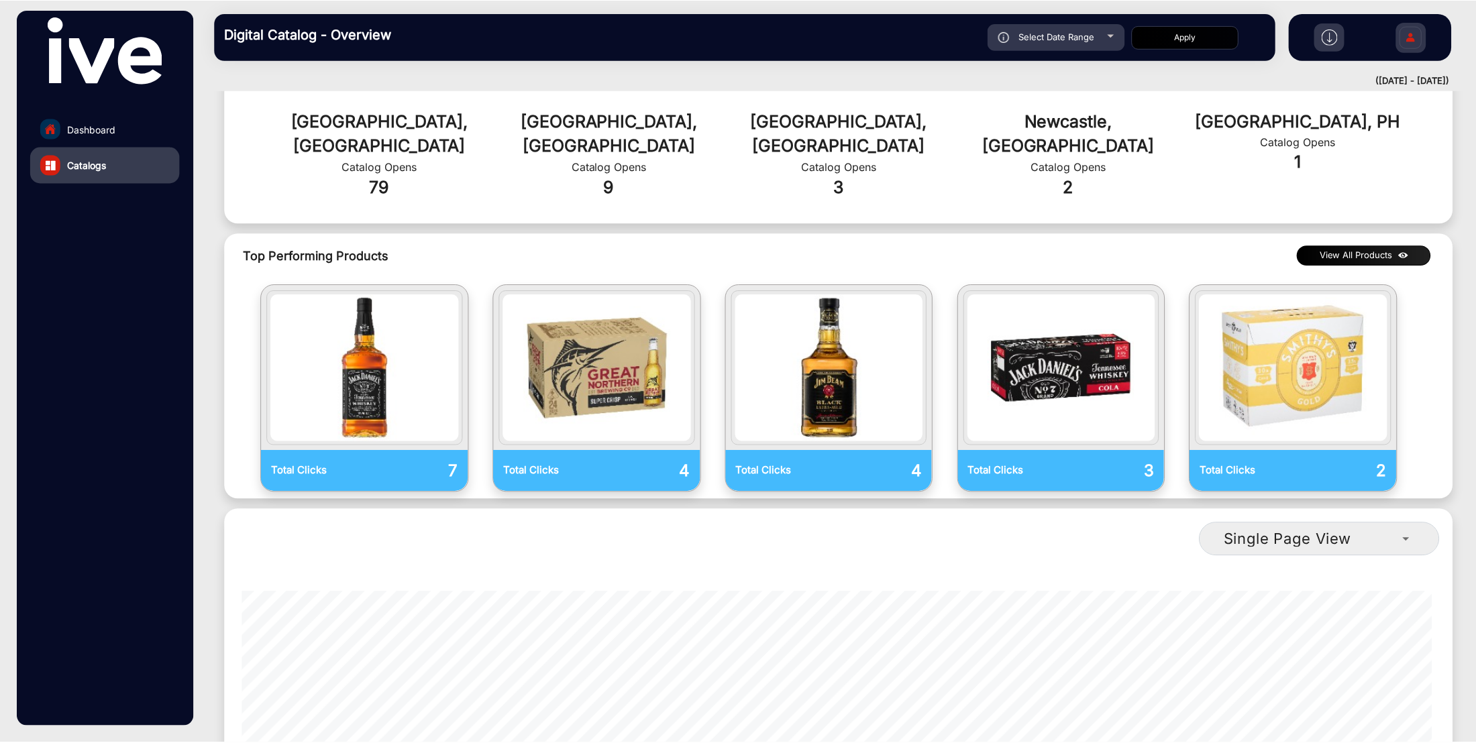
scroll to position [799, 0]
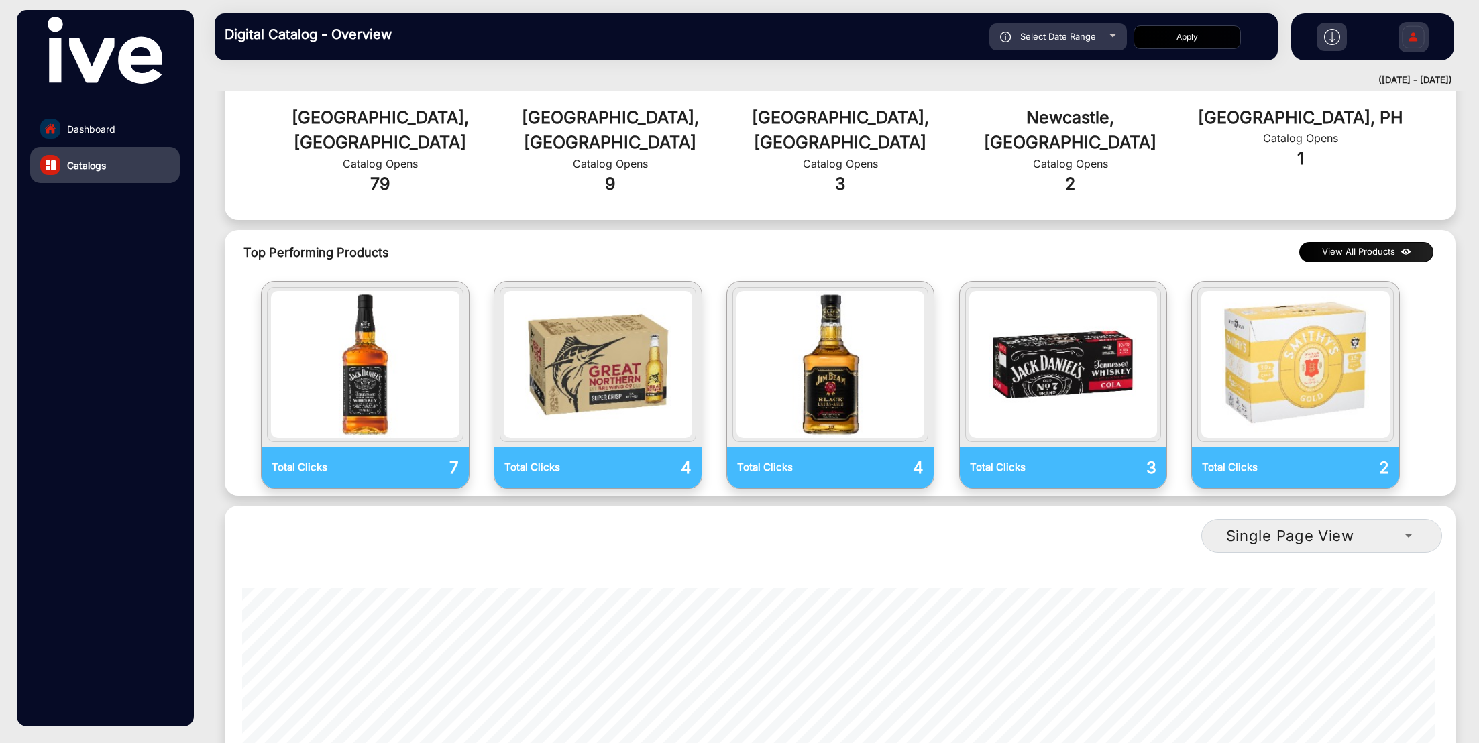
click at [1345, 242] on button "View All Products" at bounding box center [1366, 252] width 134 height 20
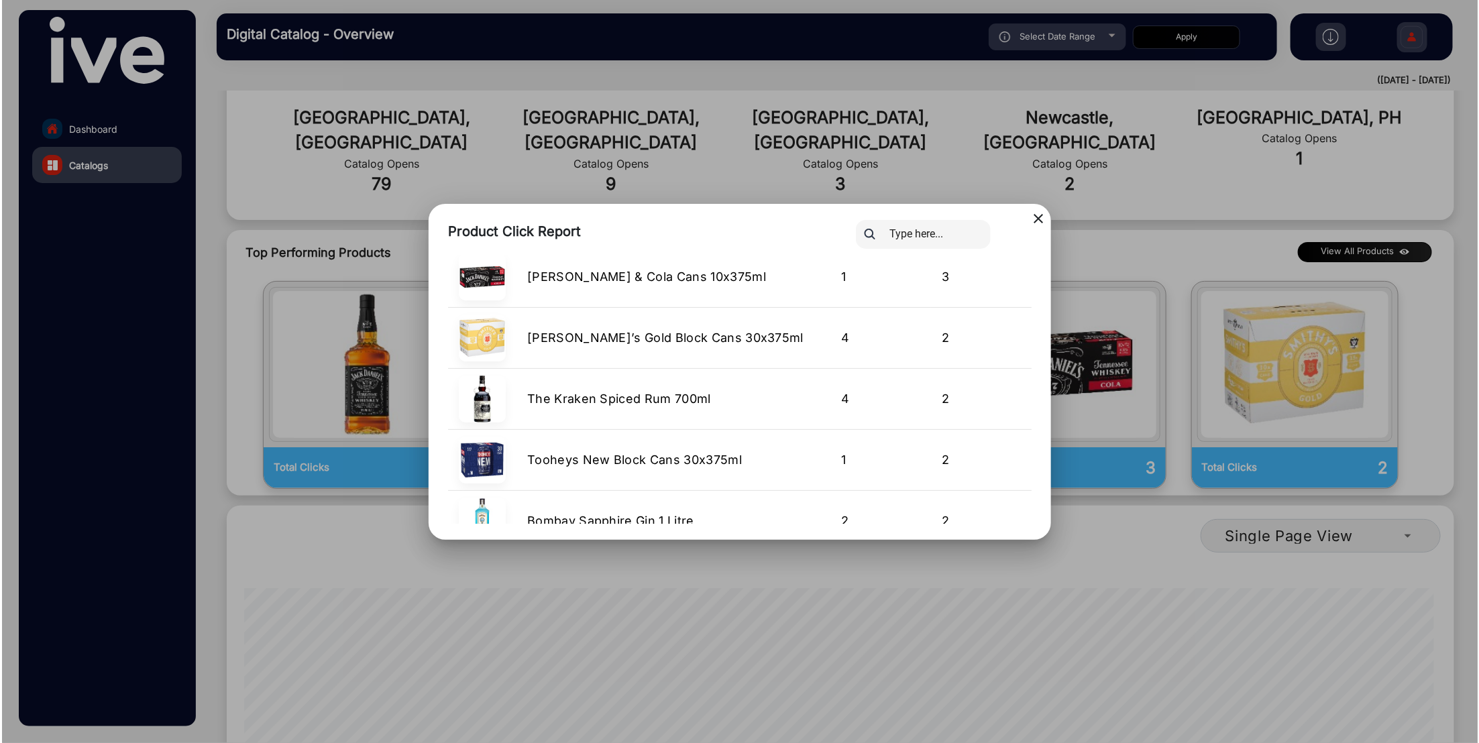
scroll to position [286, 0]
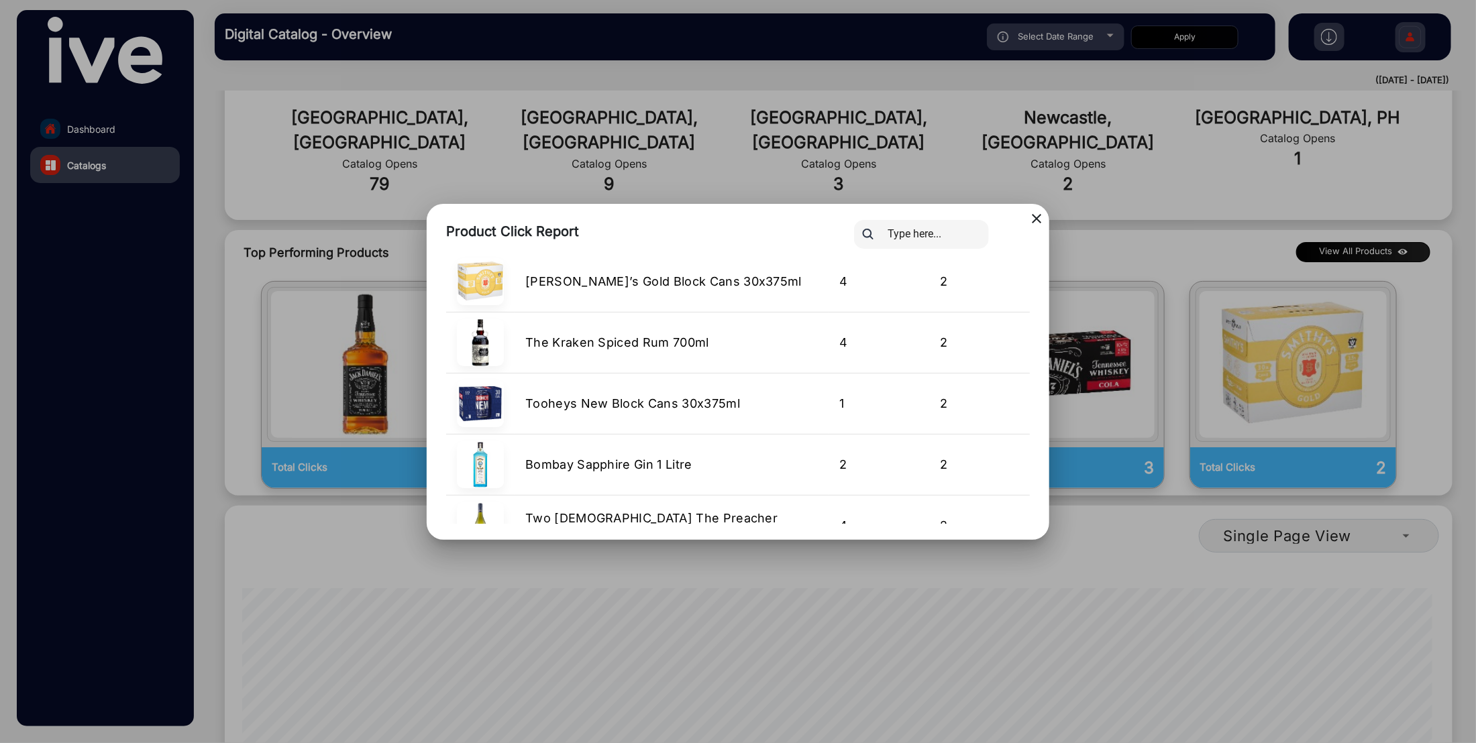
click at [1039, 221] on mat-icon "close" at bounding box center [1036, 219] width 16 height 16
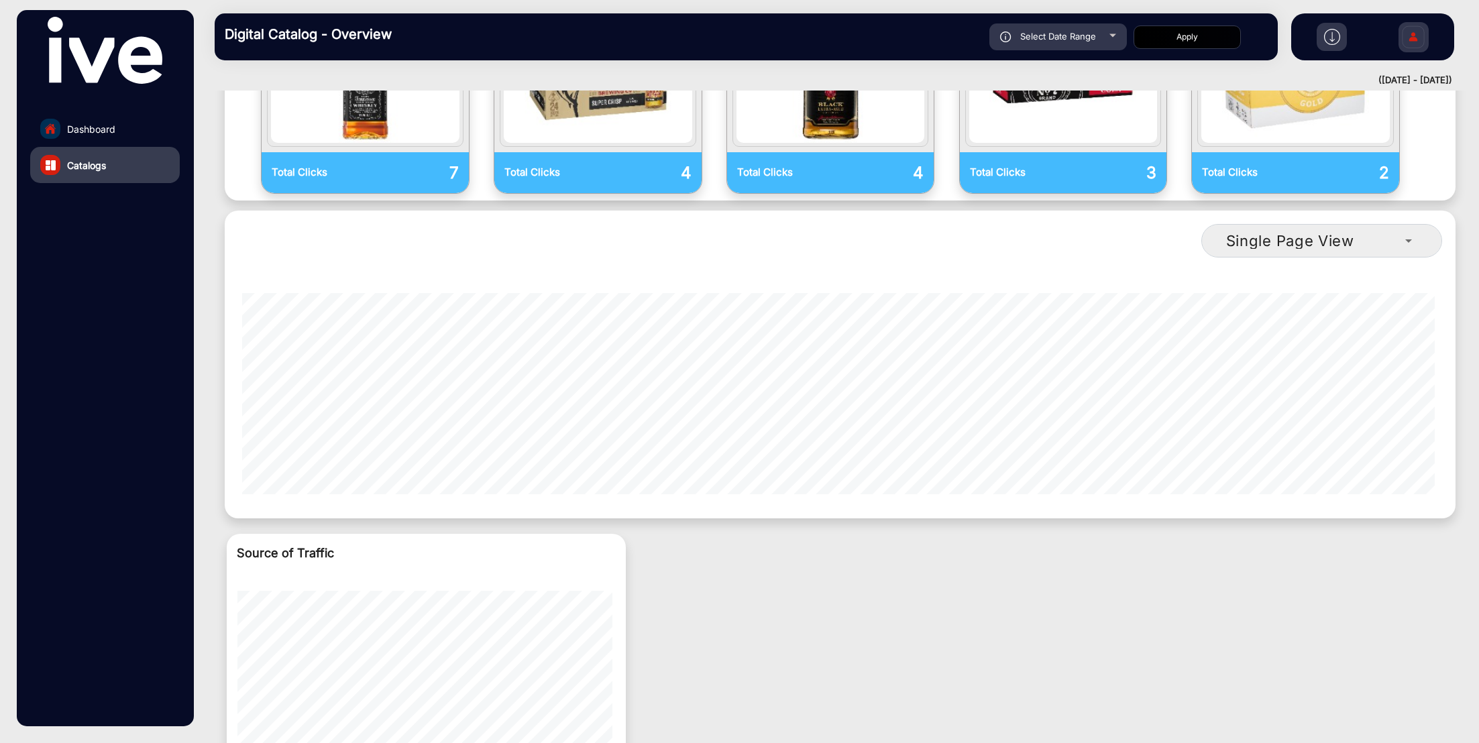
scroll to position [1085, 0]
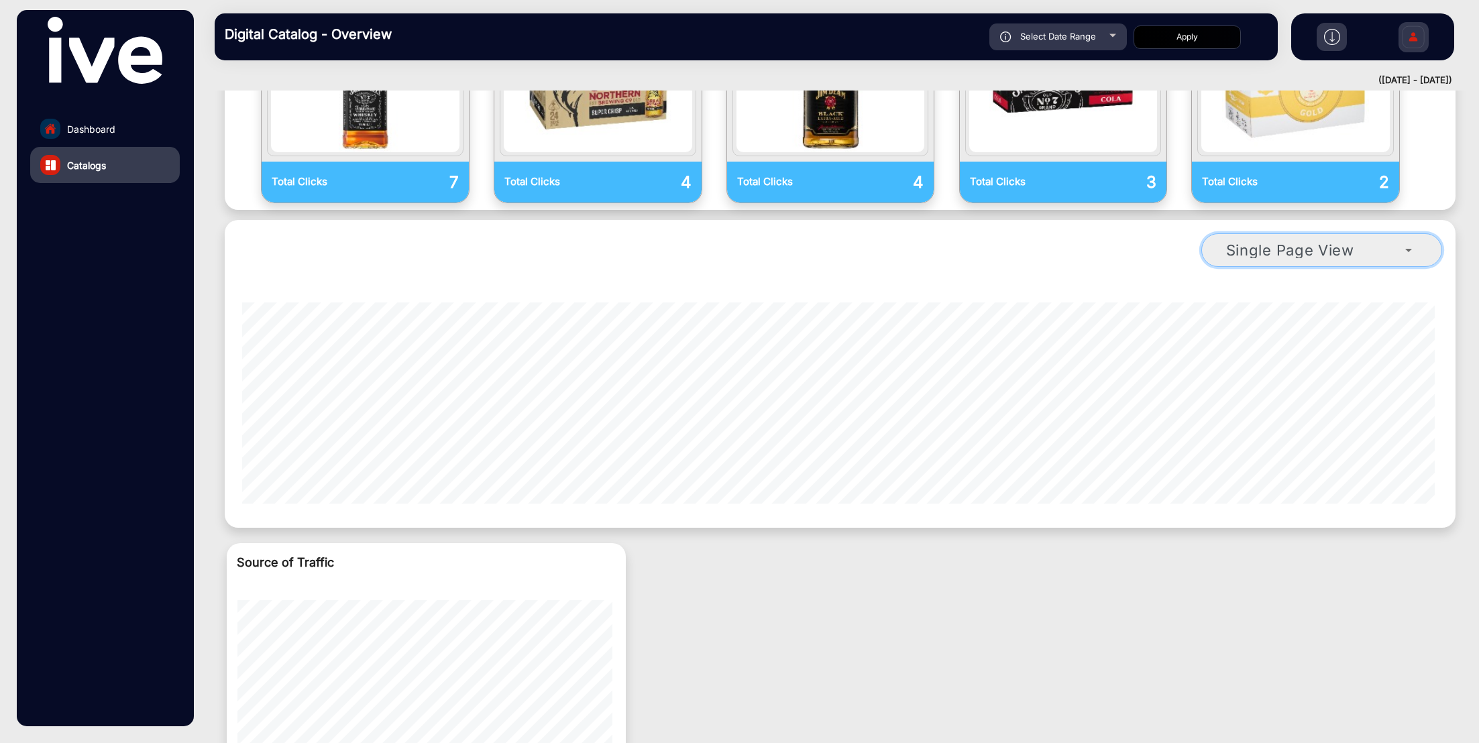
click at [1372, 242] on div "Single Page View" at bounding box center [1316, 250] width 180 height 16
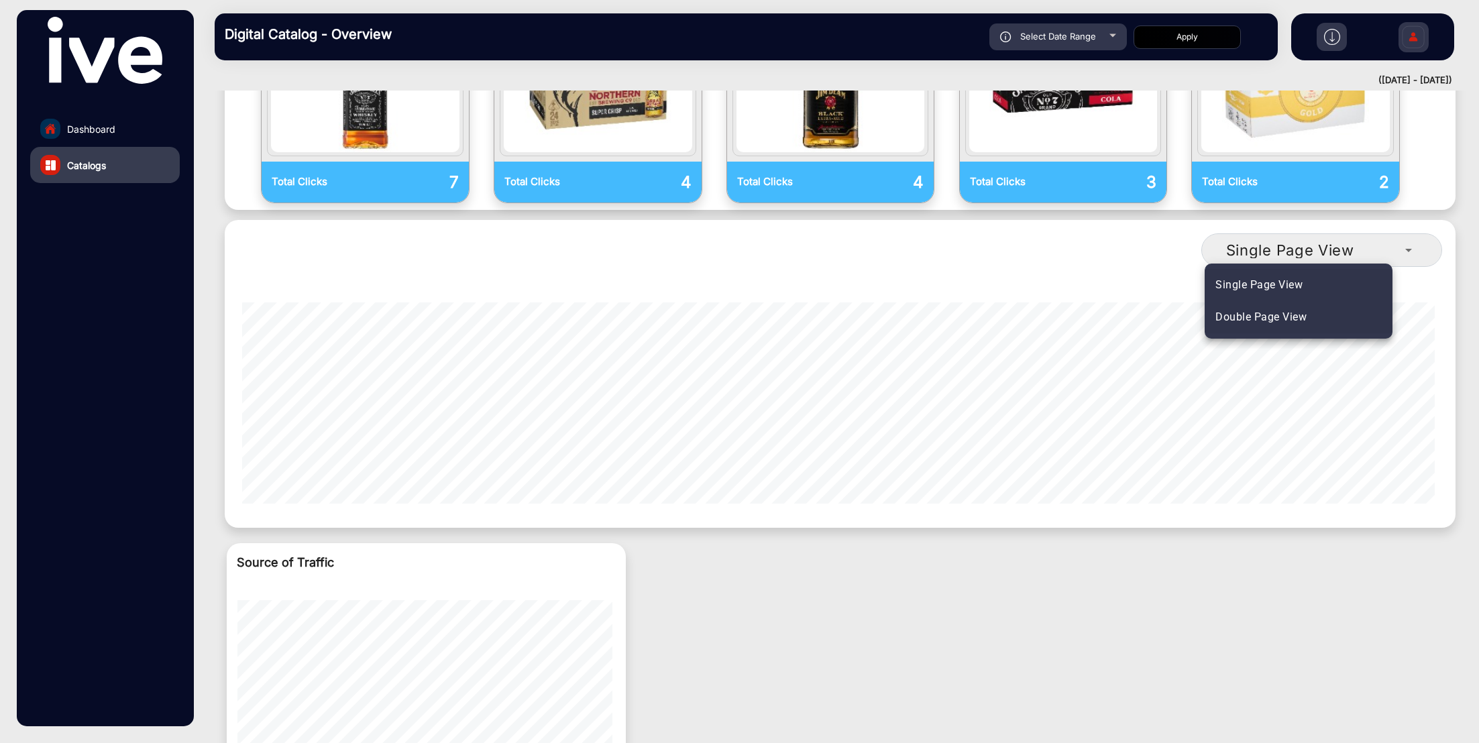
click at [1299, 315] on span "Double Page View" at bounding box center [1261, 317] width 91 height 16
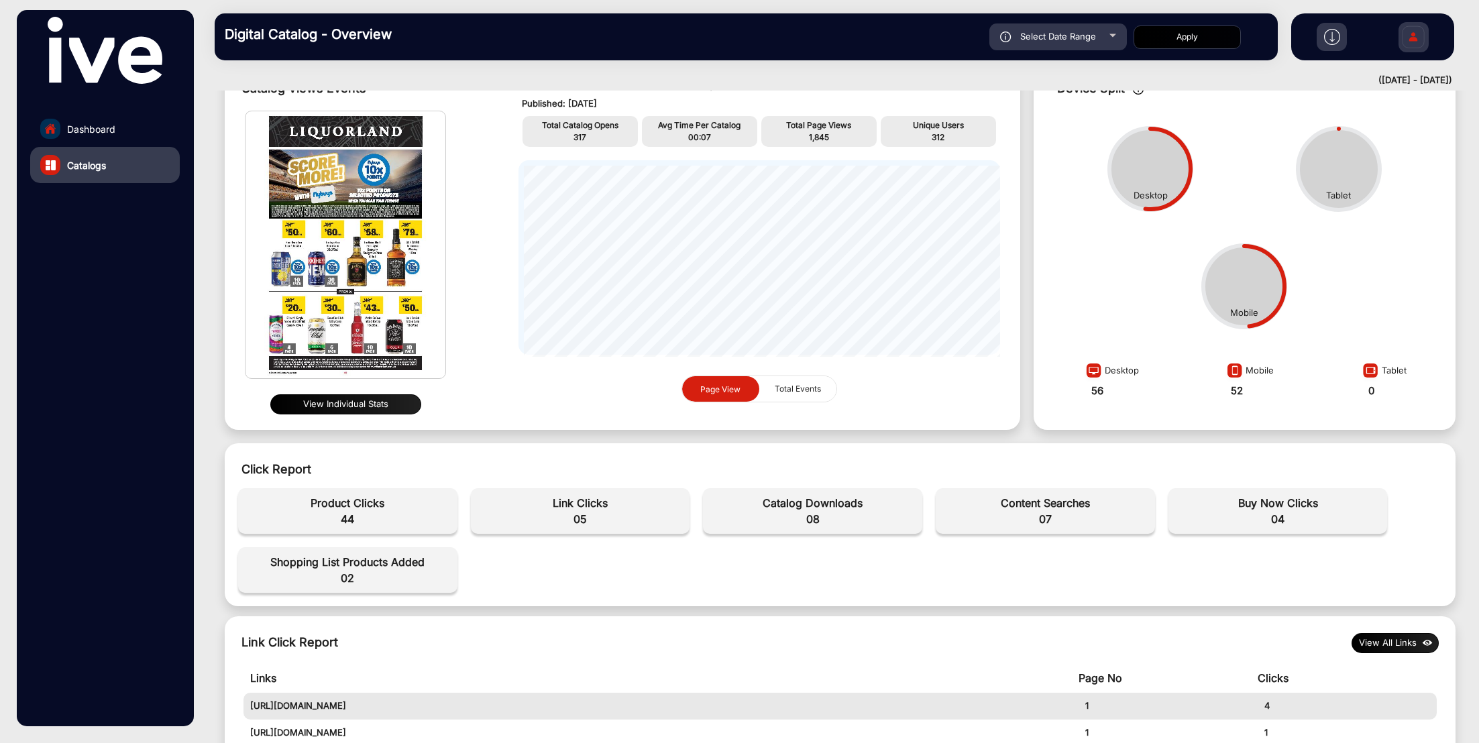
scroll to position [0, 0]
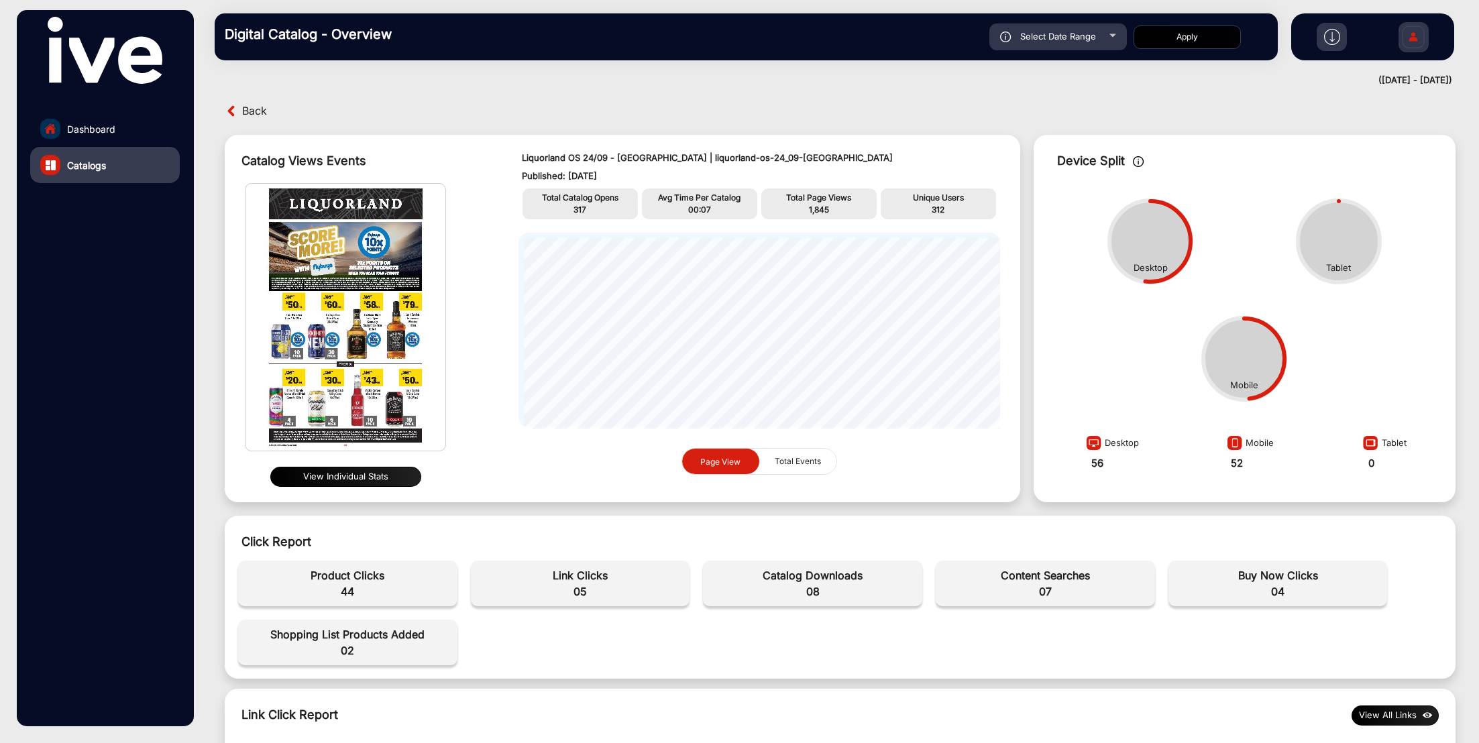
click at [405, 476] on button "View Individual Stats" at bounding box center [345, 477] width 151 height 20
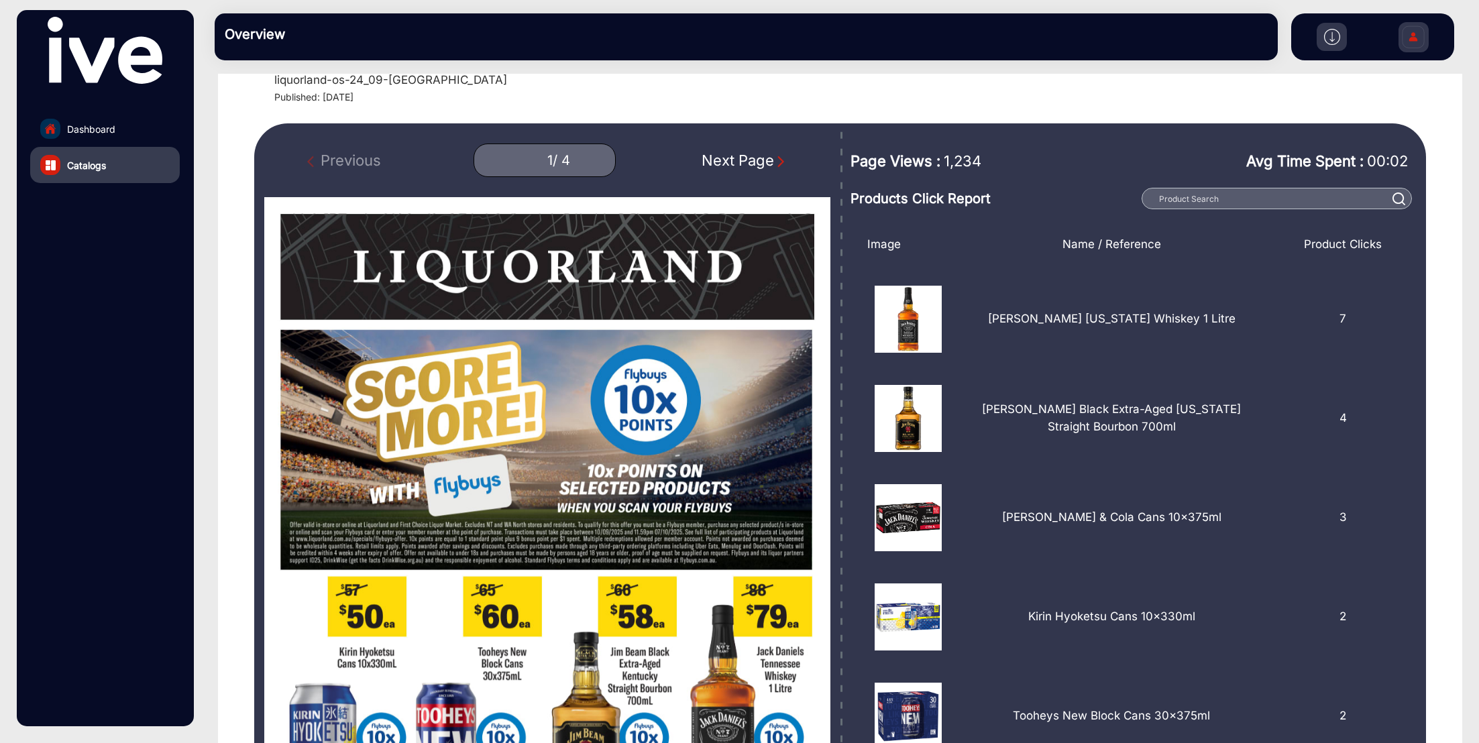
scroll to position [51, 0]
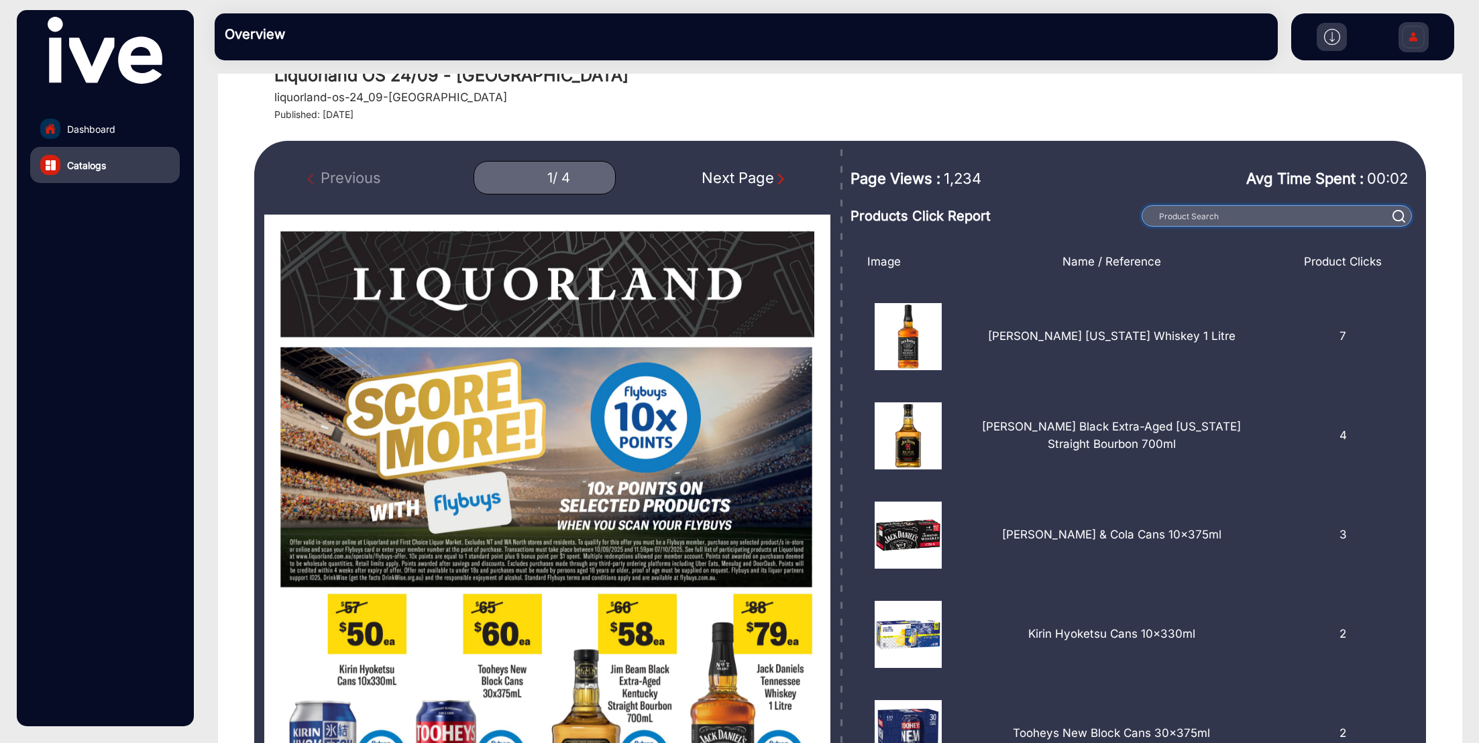
click at [1216, 220] on input "text" at bounding box center [1277, 215] width 270 height 21
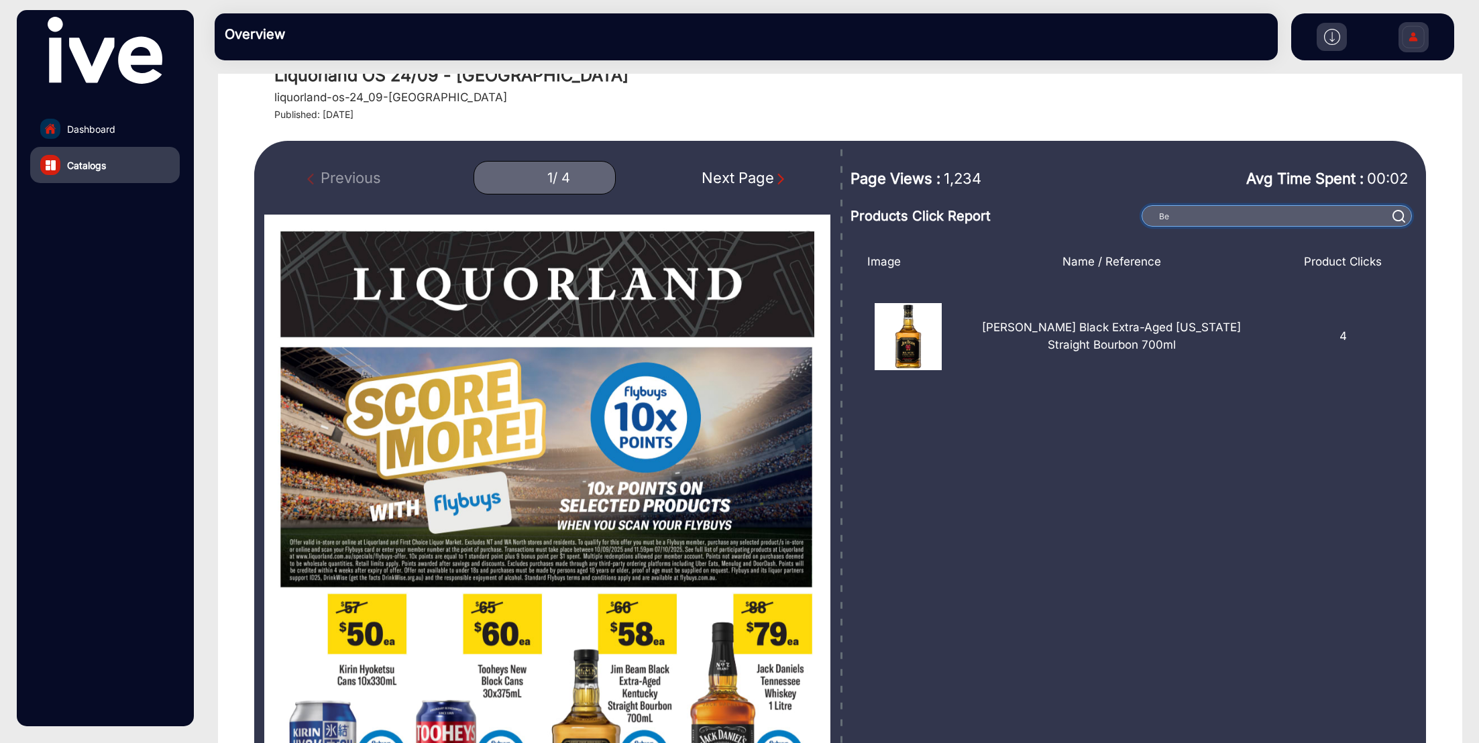
type input "B"
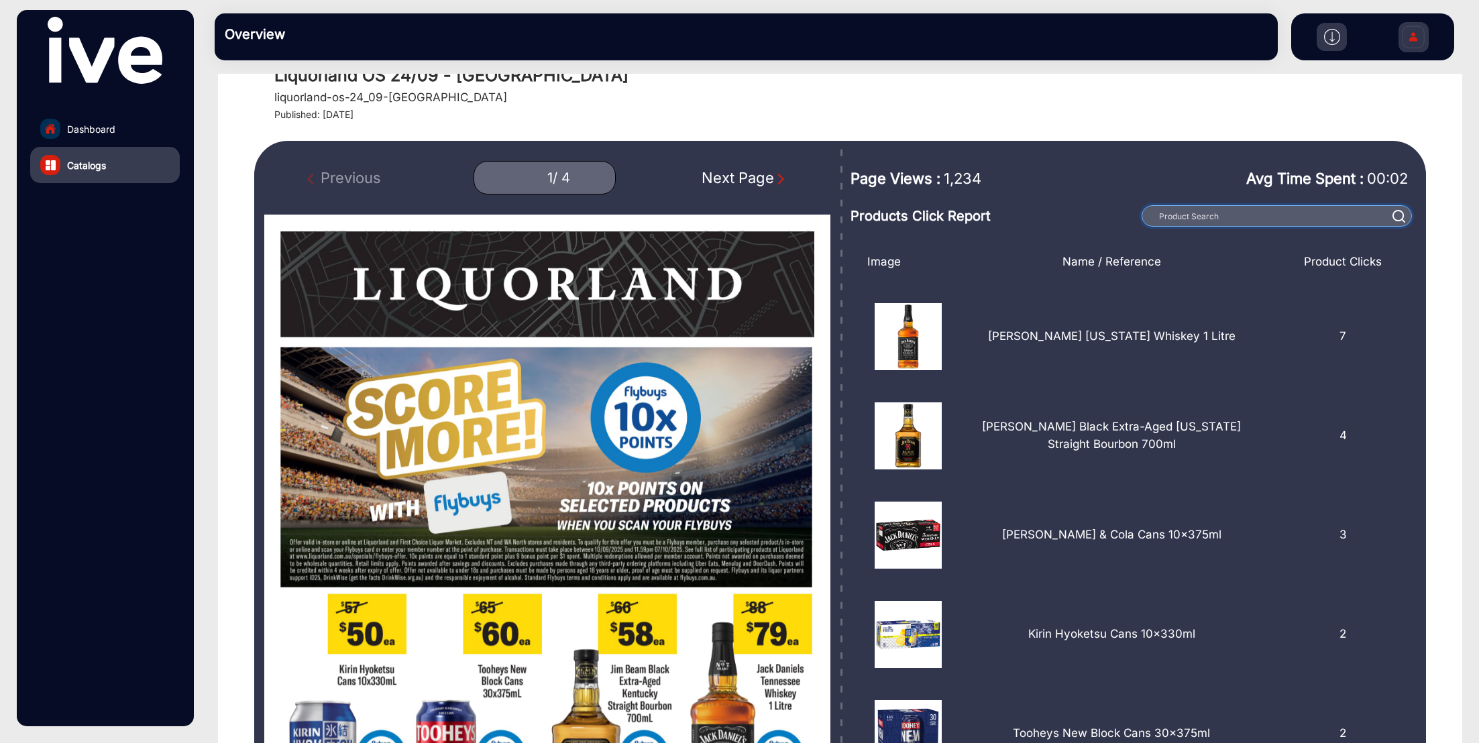
scroll to position [0, 0]
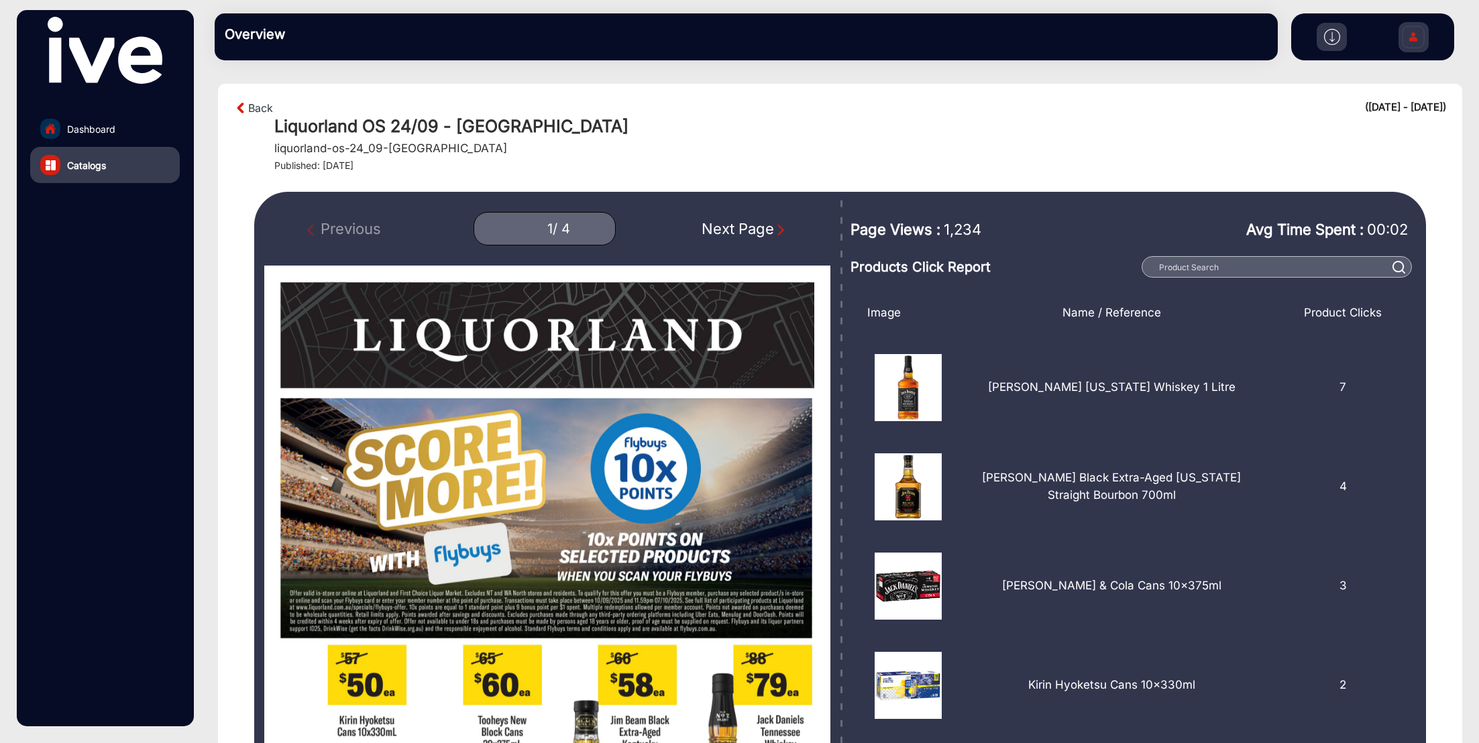
click at [1338, 38] on img at bounding box center [1332, 37] width 16 height 16
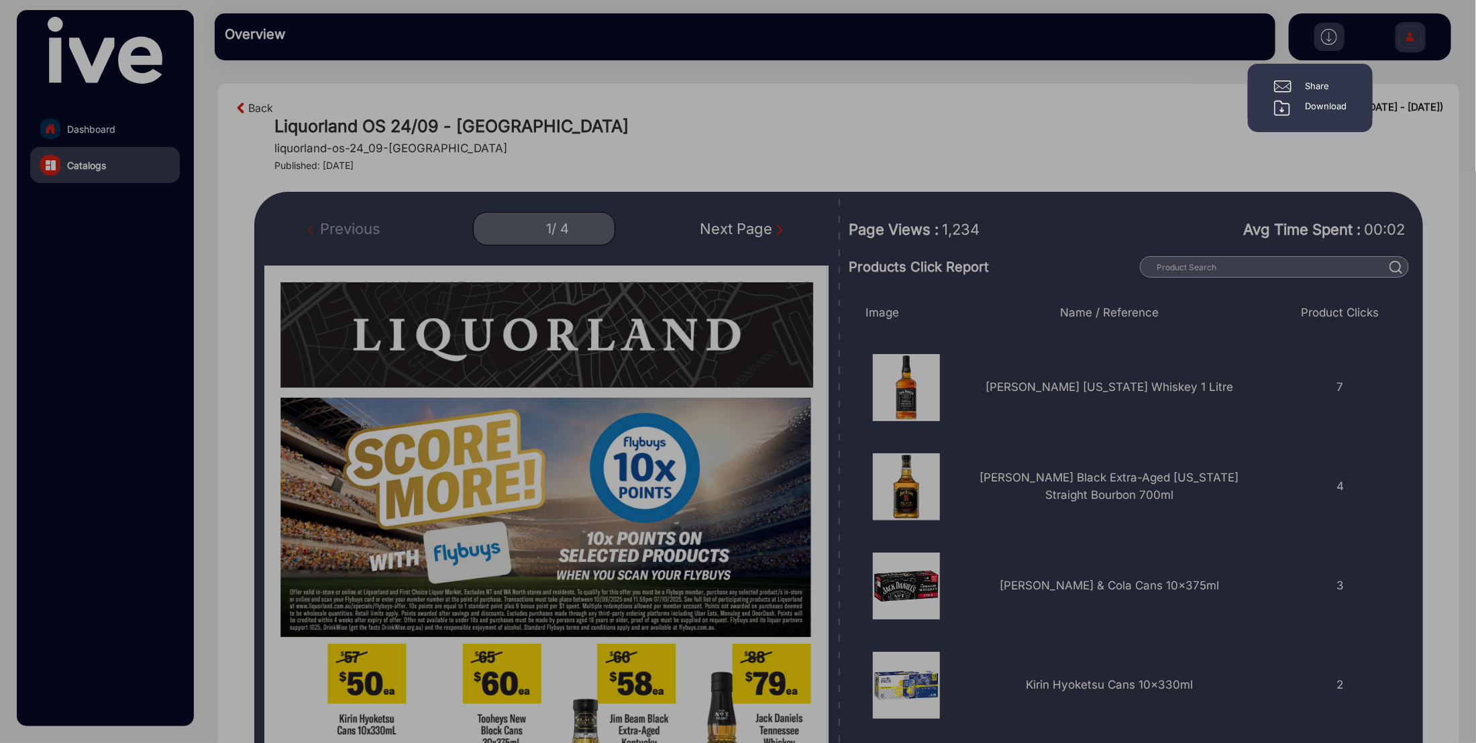
click at [1040, 142] on div at bounding box center [738, 371] width 1476 height 743
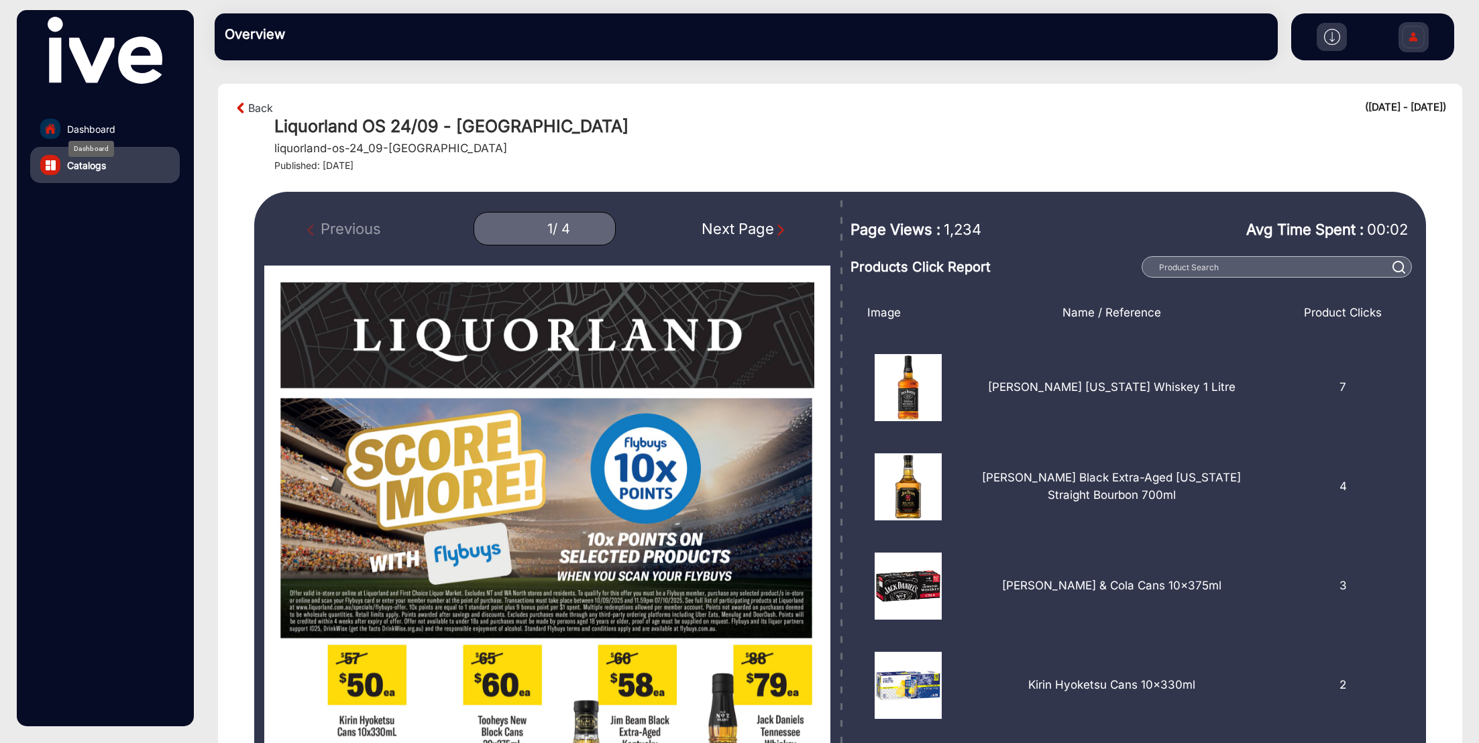
click at [95, 127] on span "Dashboard" at bounding box center [91, 129] width 48 height 14
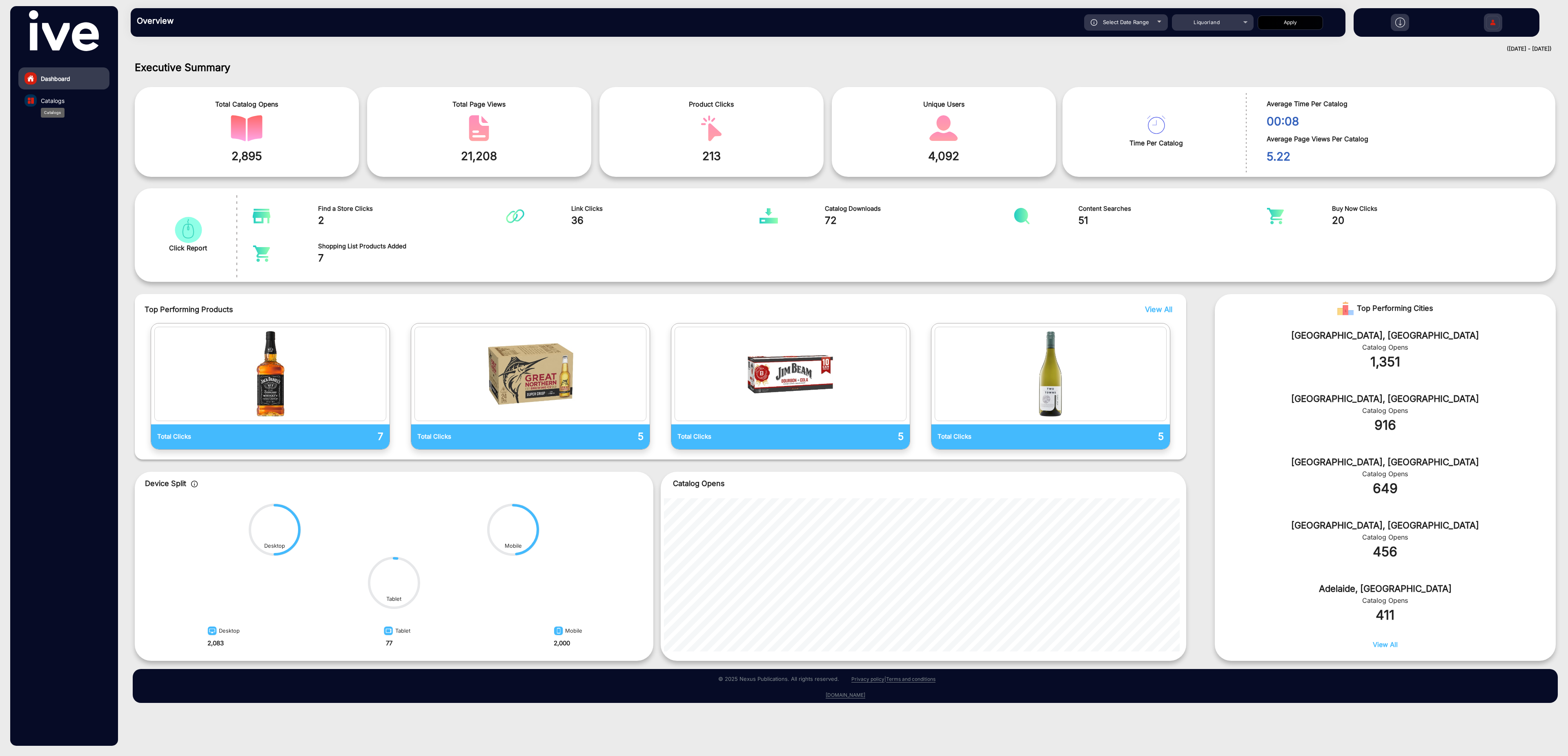
click at [54, 103] on span "Catalogs" at bounding box center [52, 100] width 24 height 9
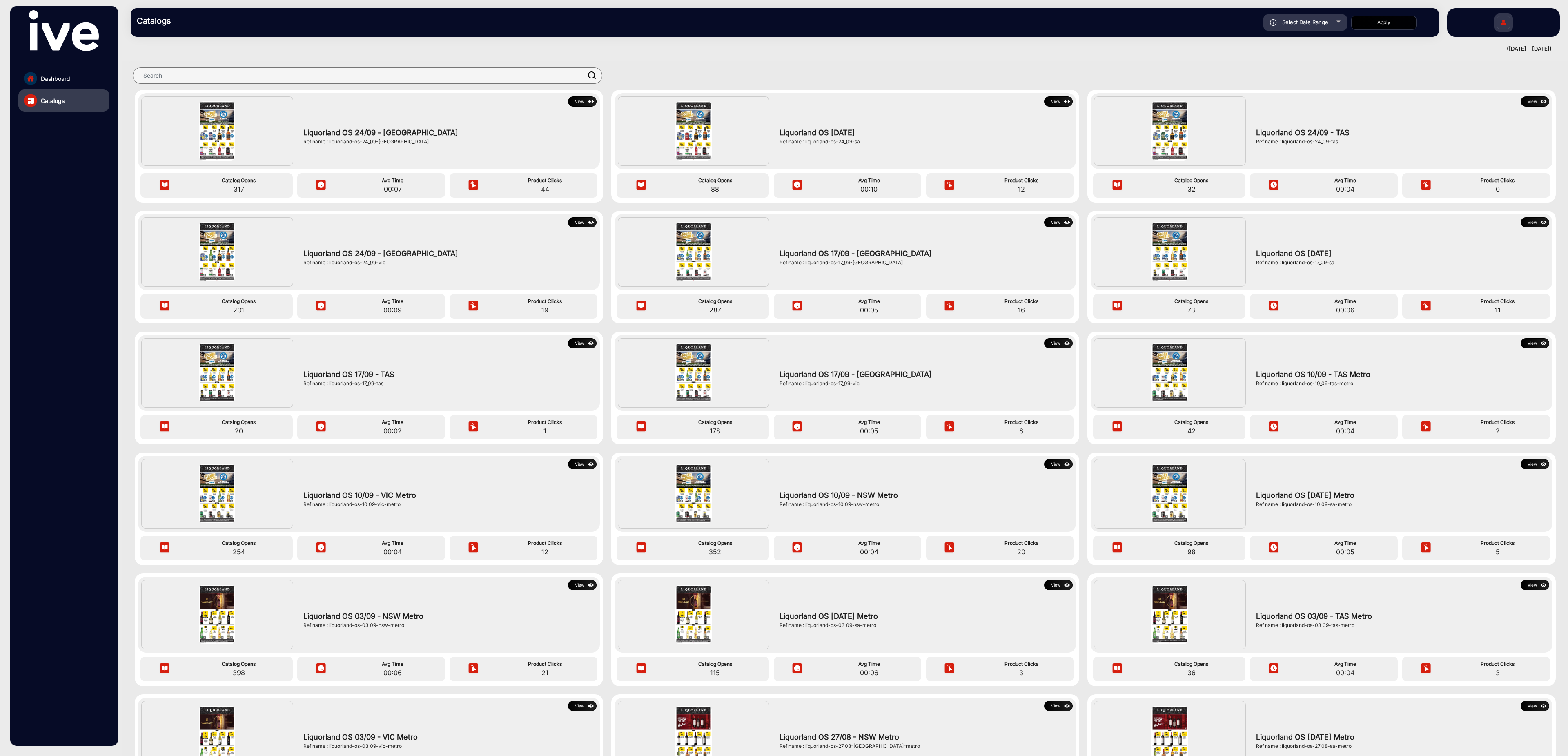
click at [1337, 24] on div "Select Date Range" at bounding box center [1306, 22] width 84 height 16
type input "[DATE]"
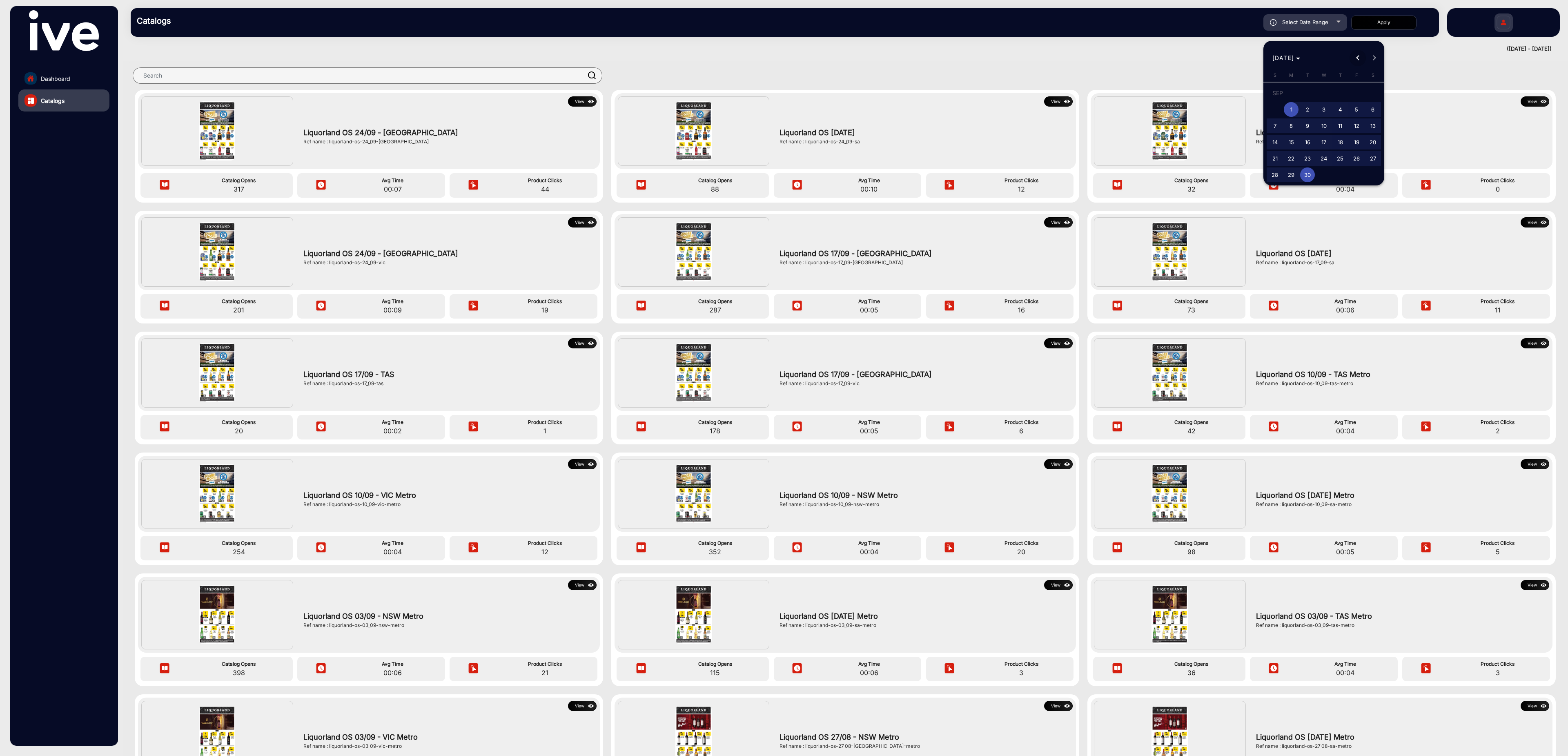
click at [1359, 58] on button "Previous month" at bounding box center [1357, 58] width 16 height 16
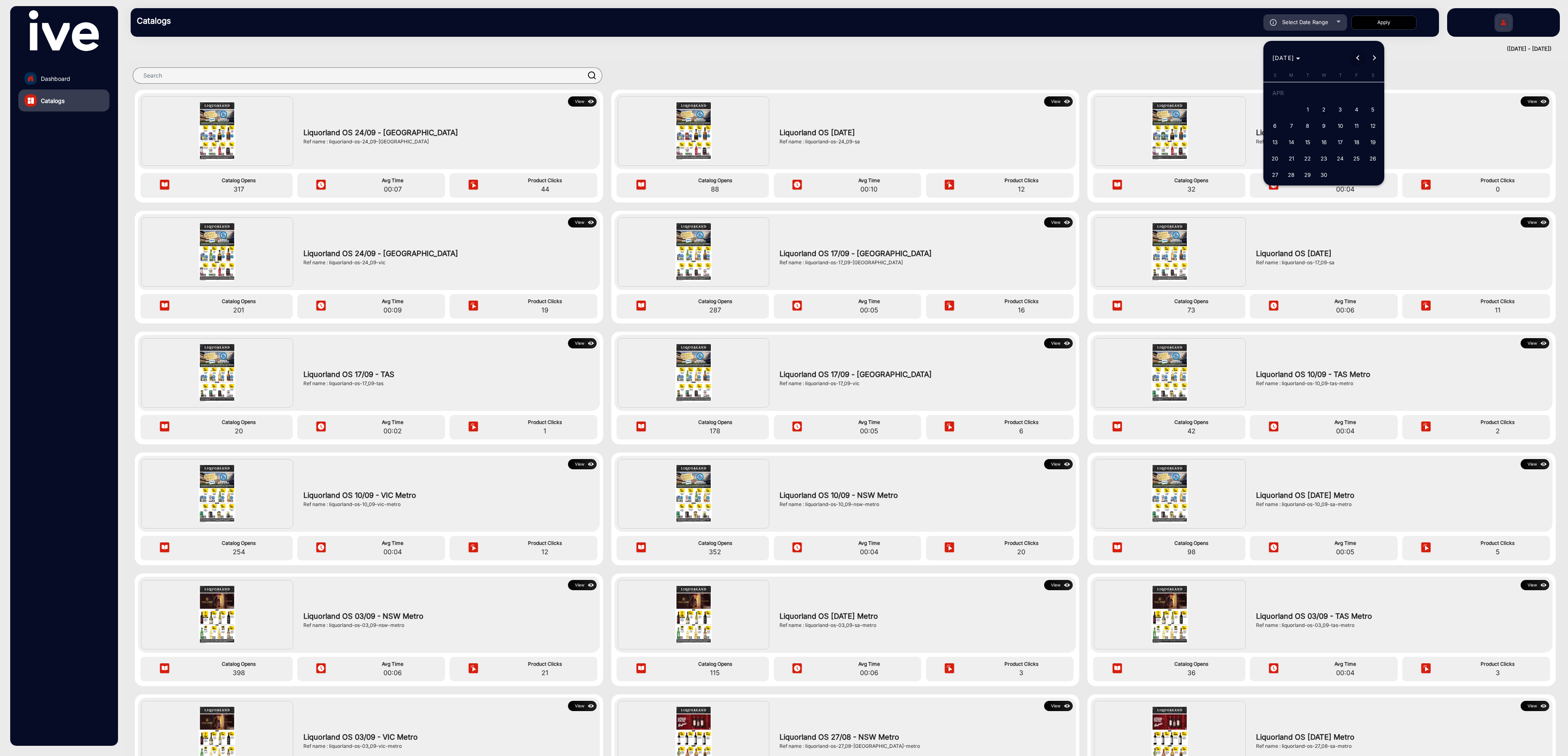
click at [1359, 58] on button "Previous month" at bounding box center [1357, 58] width 16 height 16
click at [1330, 22] on div at bounding box center [784, 378] width 1568 height 756
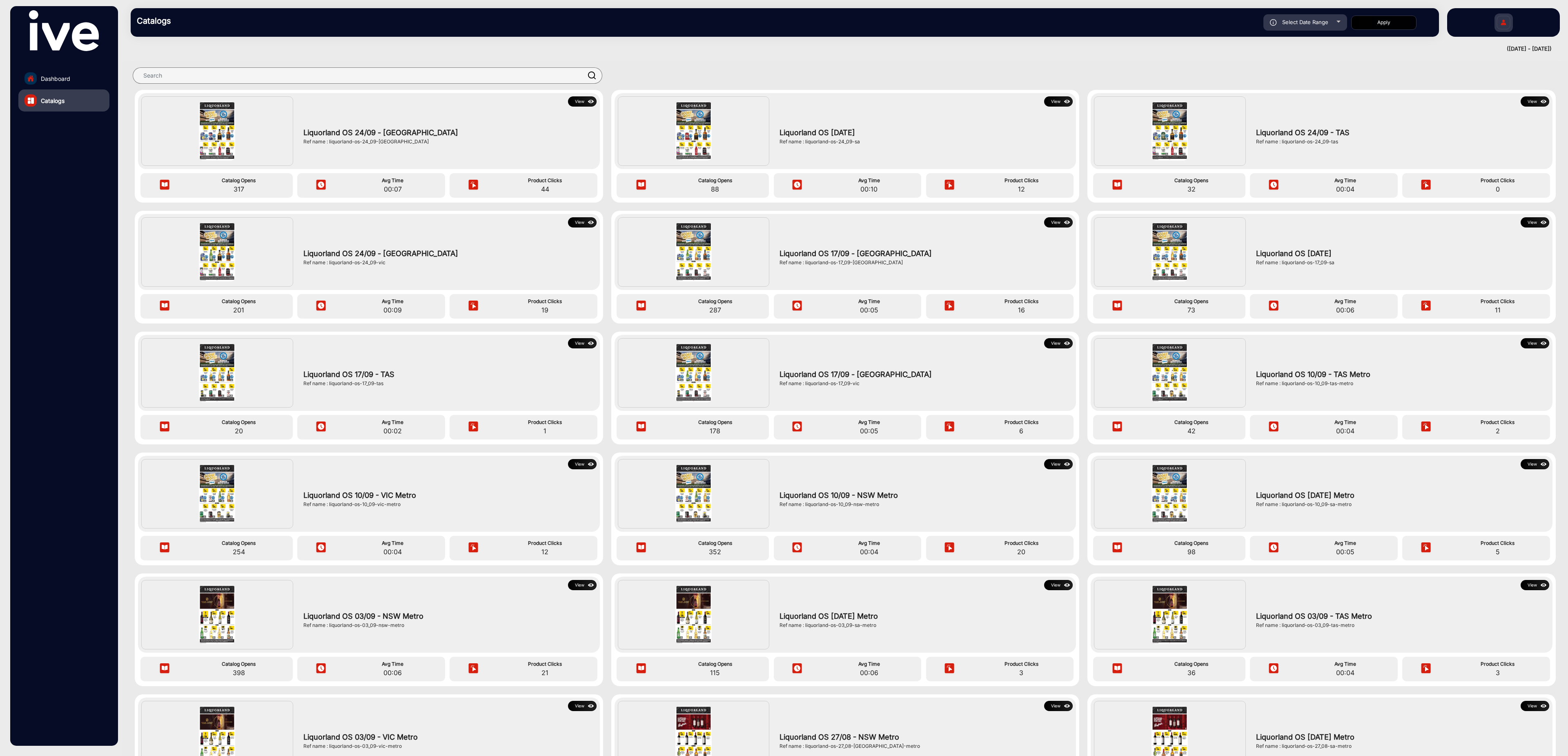
click at [1339, 23] on div "Select Date Range 9/1/2025 9/1/2025 – 9/30/2025 9/30/2025" at bounding box center [1306, 22] width 84 height 16
click at [1339, 23] on div at bounding box center [1339, 21] width 4 height 2
drag, startPoint x: 75, startPoint y: 77, endPoint x: 114, endPoint y: 77, distance: 39.0
click at [75, 77] on link "Dashboard" at bounding box center [64, 79] width 91 height 22
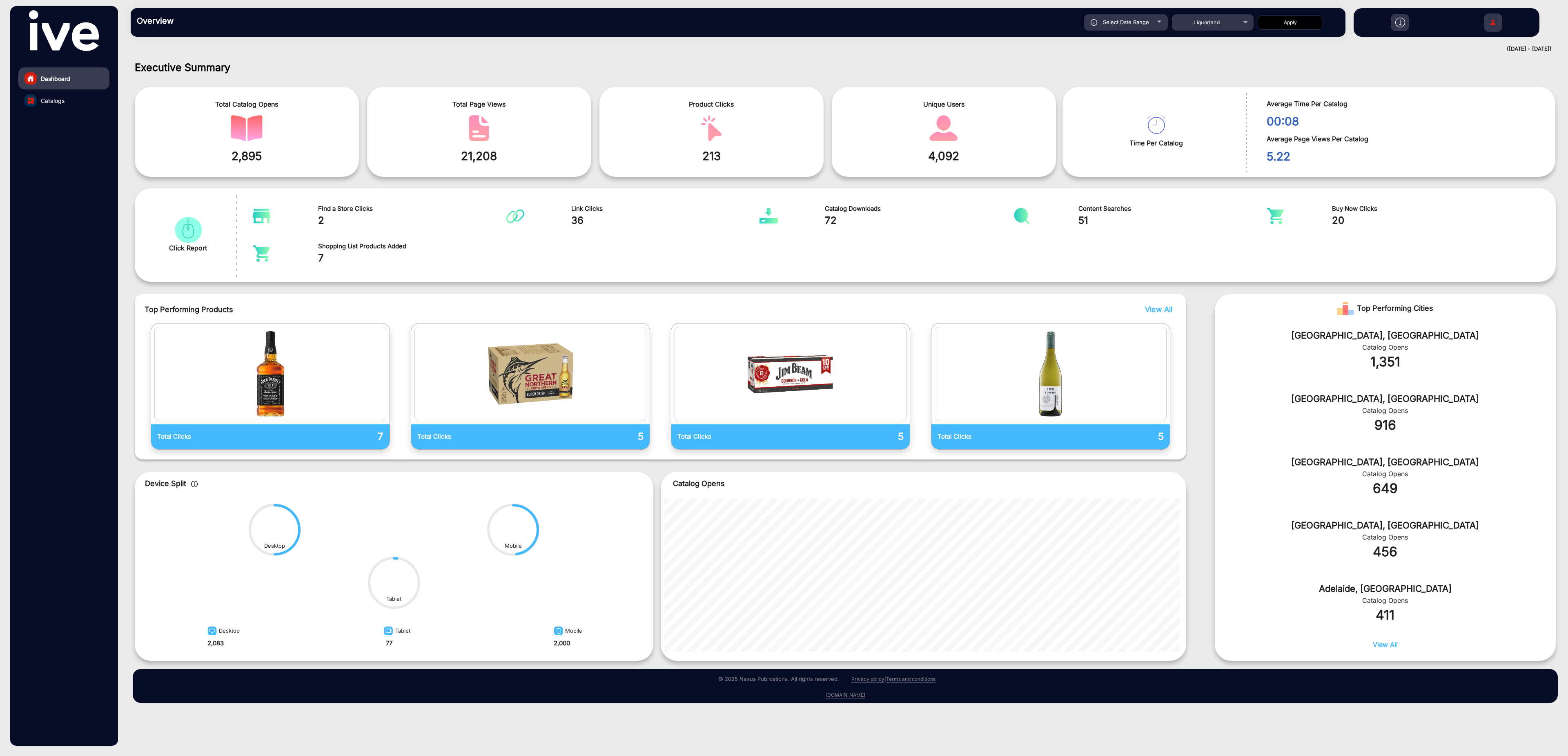
click at [1402, 27] on img at bounding box center [1400, 23] width 10 height 10
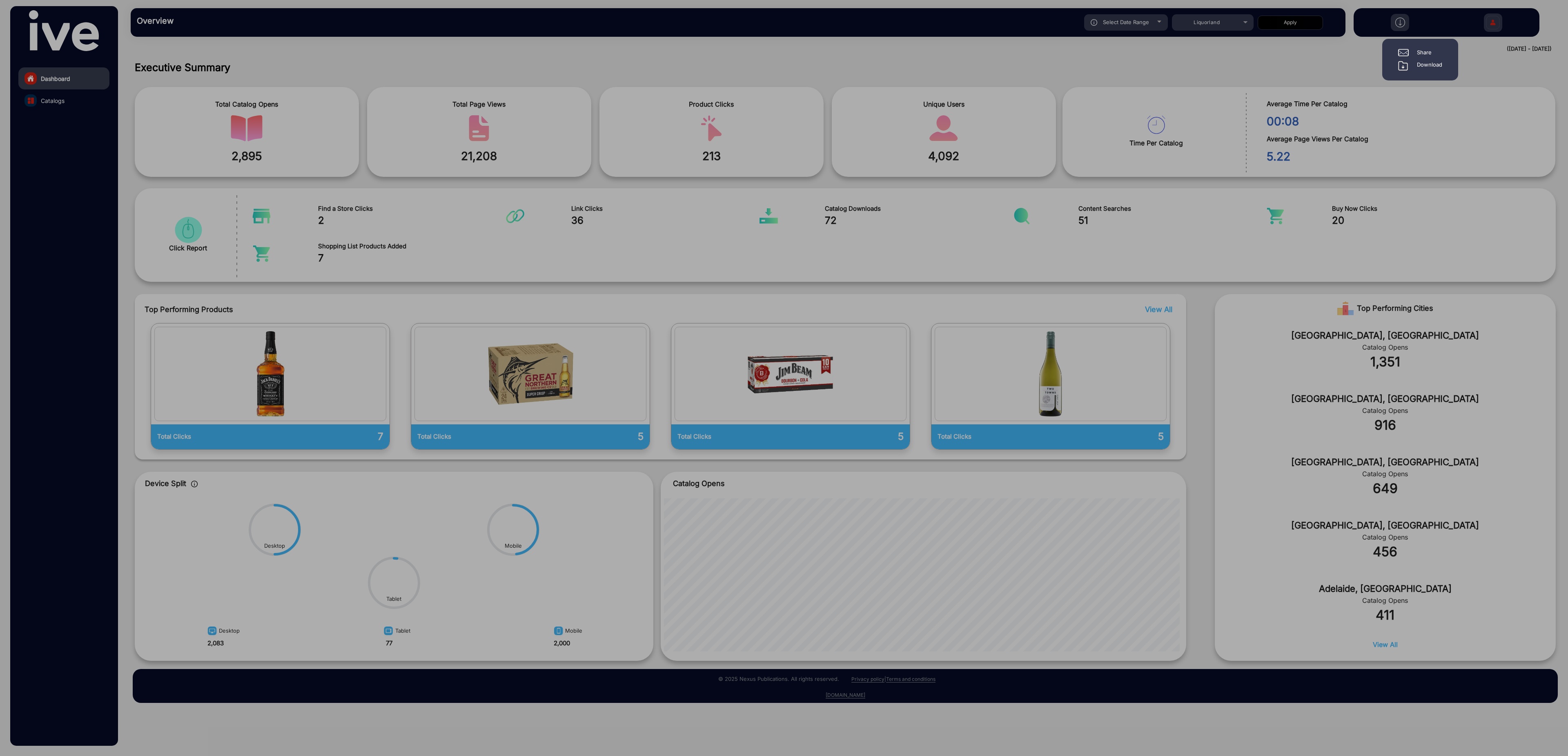
click at [1421, 68] on div "Download" at bounding box center [1430, 66] width 26 height 10
